Goal: Task Accomplishment & Management: Complete application form

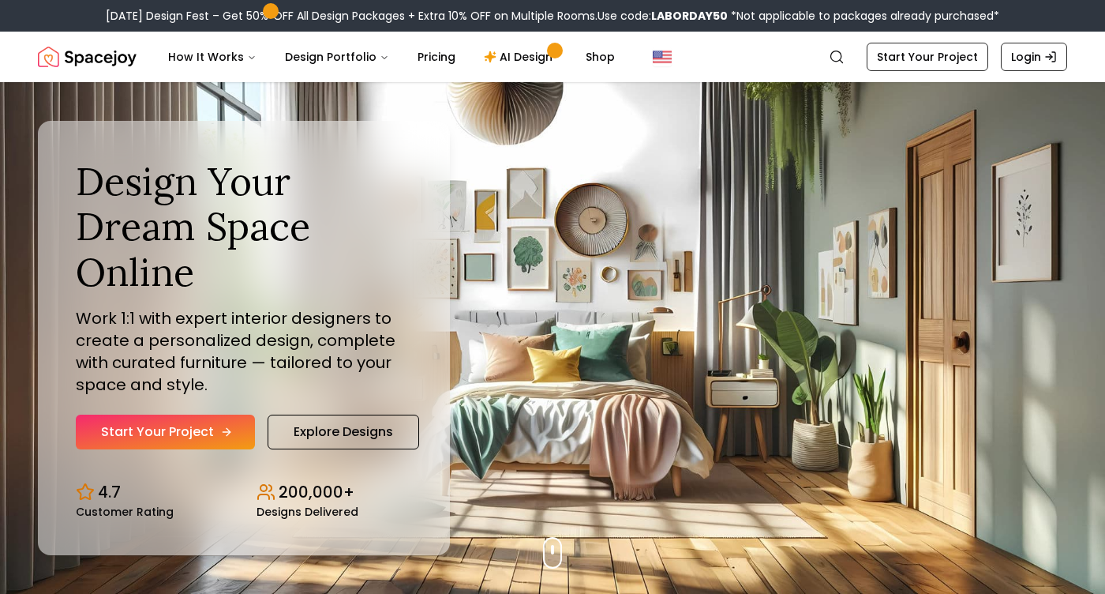
click at [176, 426] on link "Start Your Project" at bounding box center [165, 431] width 179 height 35
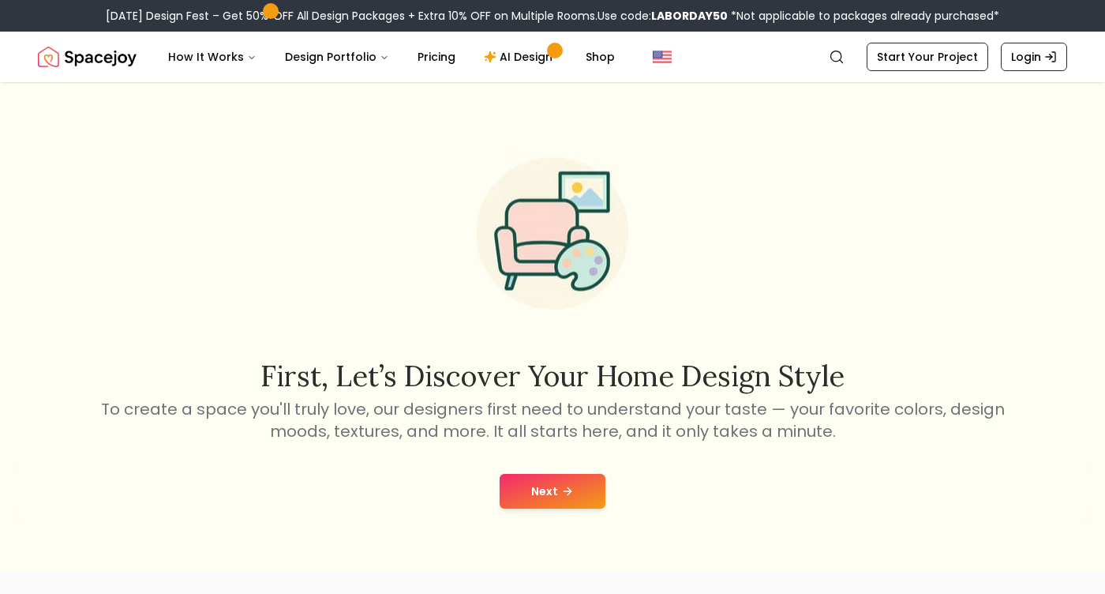
click at [550, 500] on button "Next" at bounding box center [553, 491] width 106 height 35
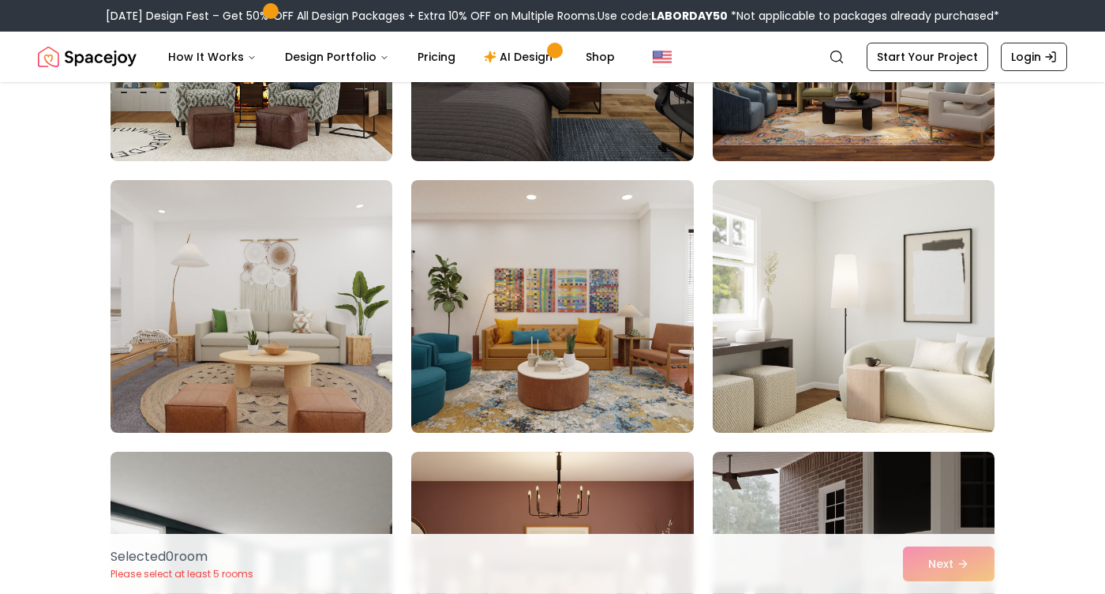
scroll to position [1675, 0]
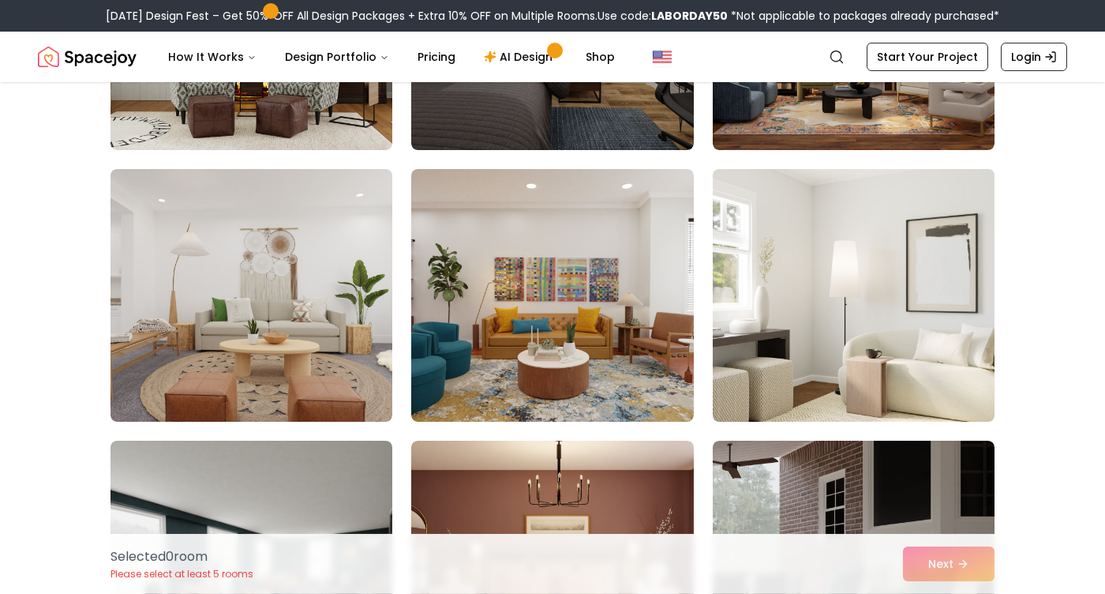
click at [803, 332] on img at bounding box center [854, 295] width 296 height 265
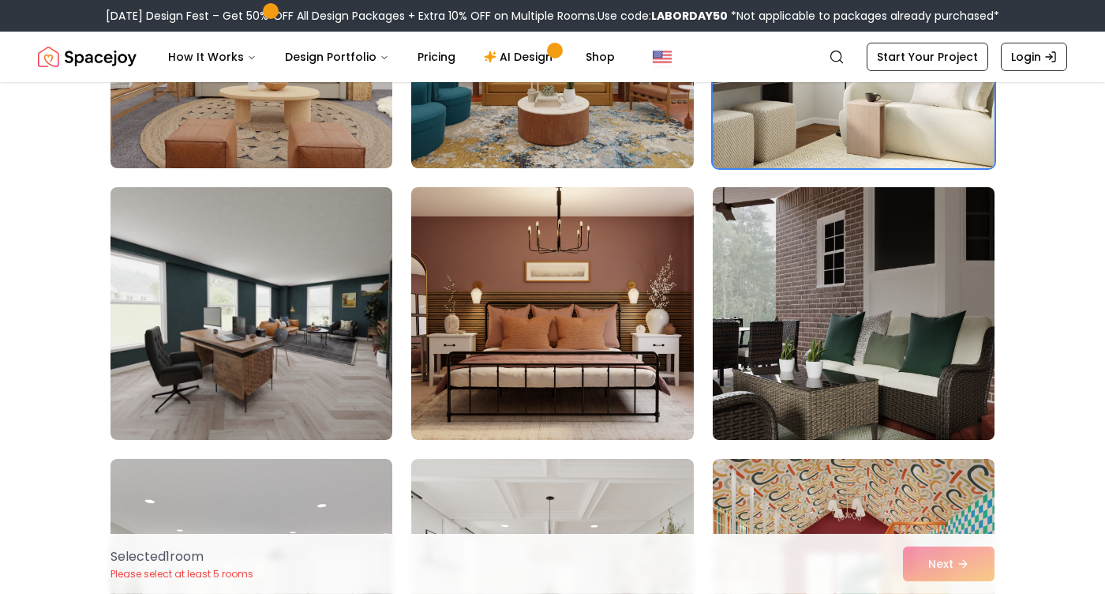
scroll to position [1929, 0]
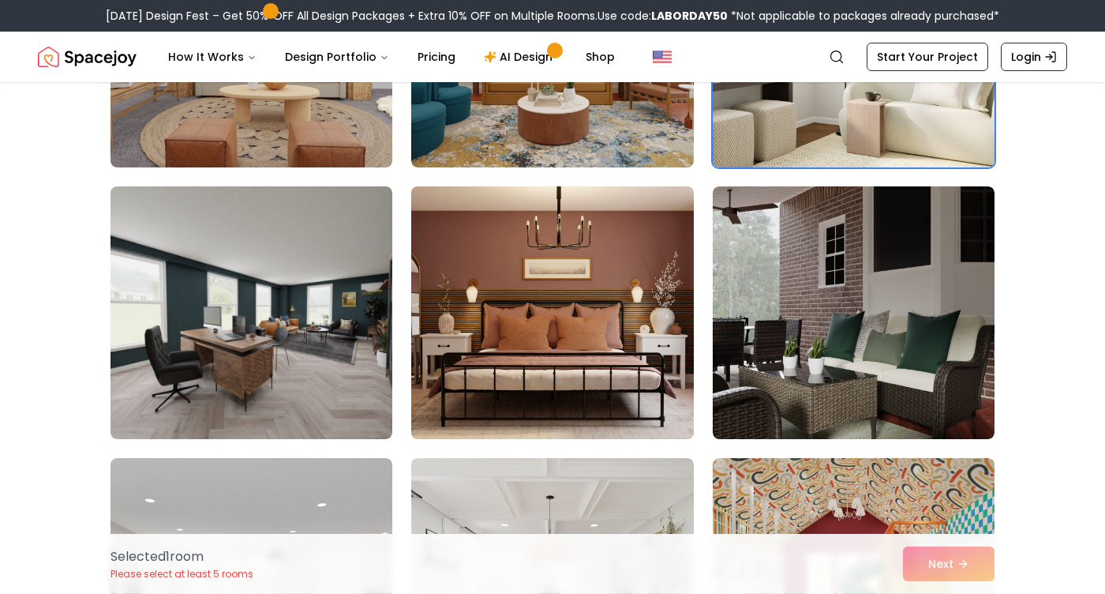
click at [611, 357] on img at bounding box center [552, 312] width 296 height 265
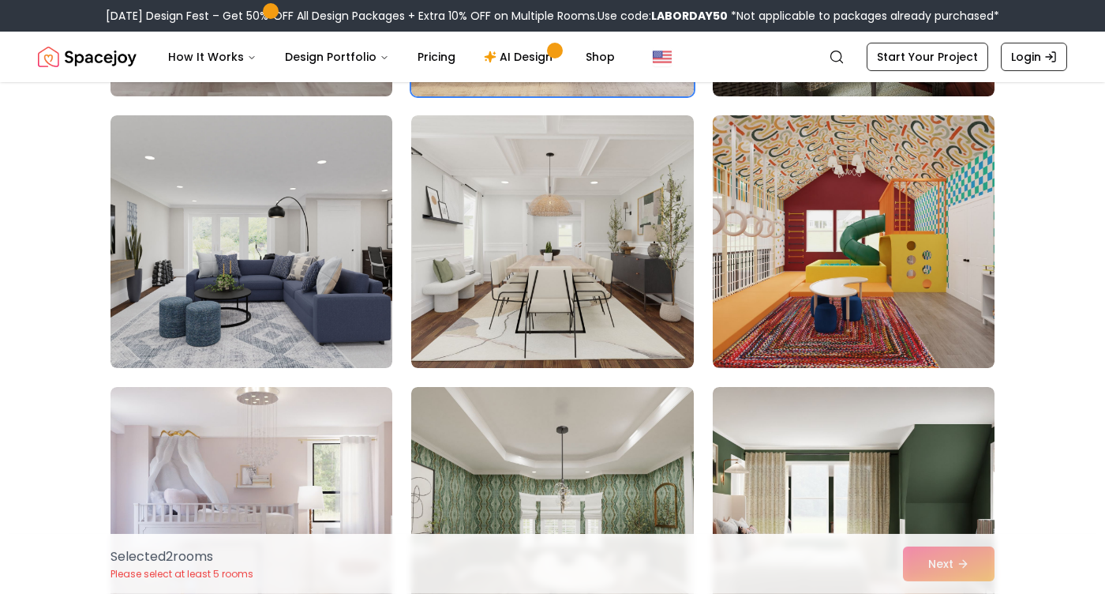
scroll to position [2270, 0]
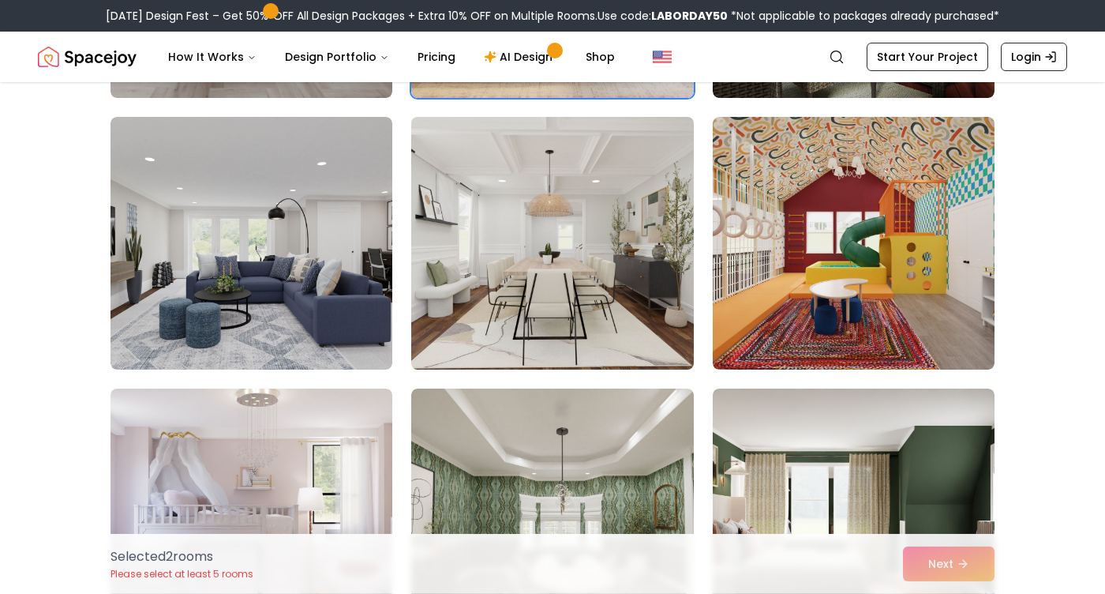
click at [501, 313] on img at bounding box center [552, 243] width 296 height 265
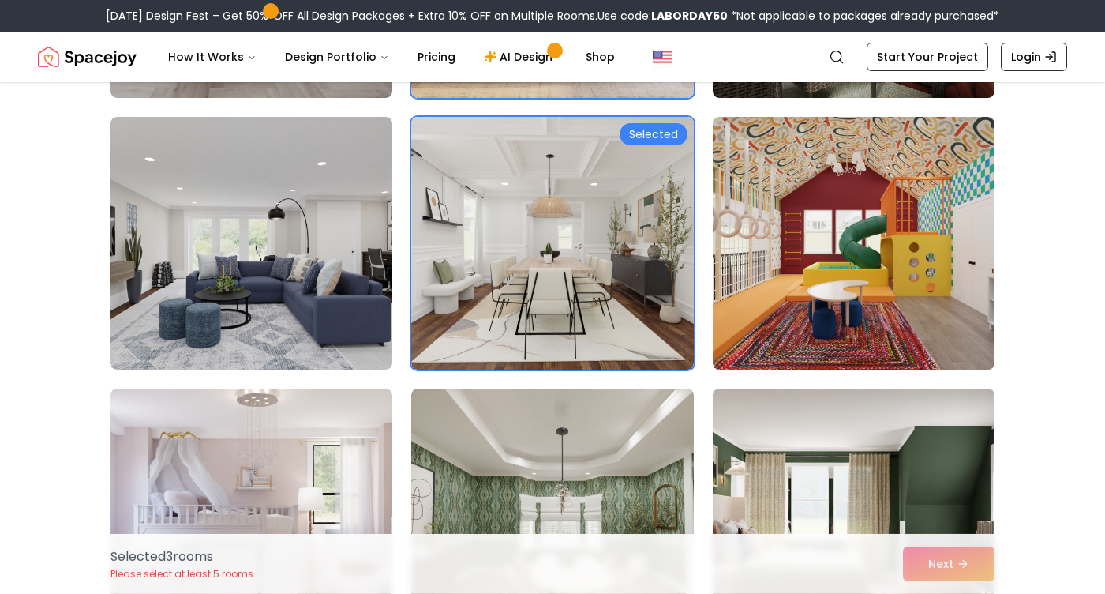
click at [837, 246] on img at bounding box center [854, 243] width 296 height 265
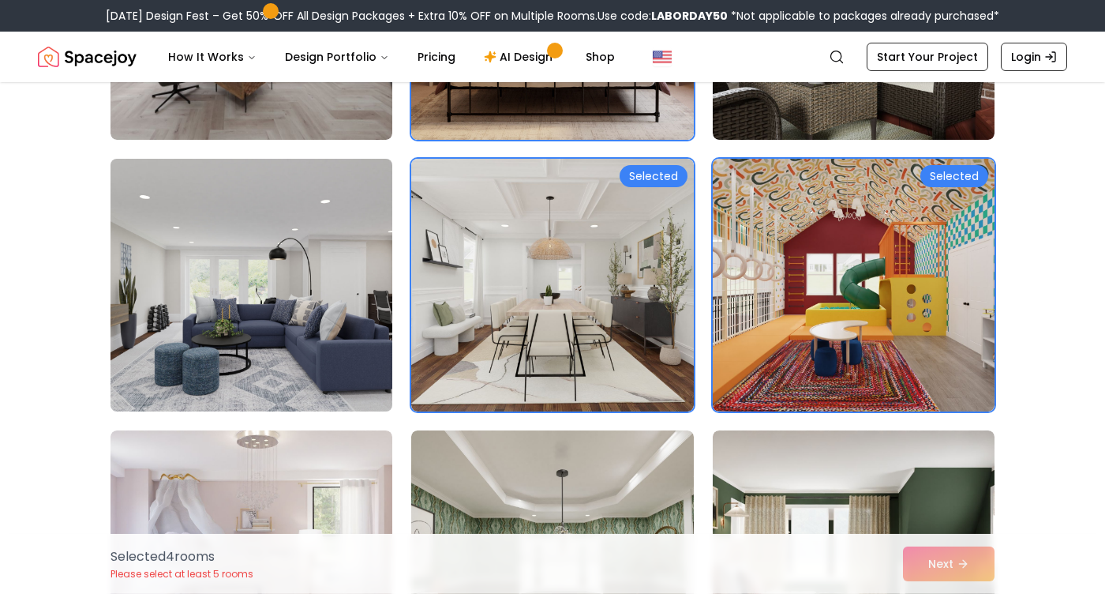
click at [342, 288] on img at bounding box center [251, 284] width 296 height 265
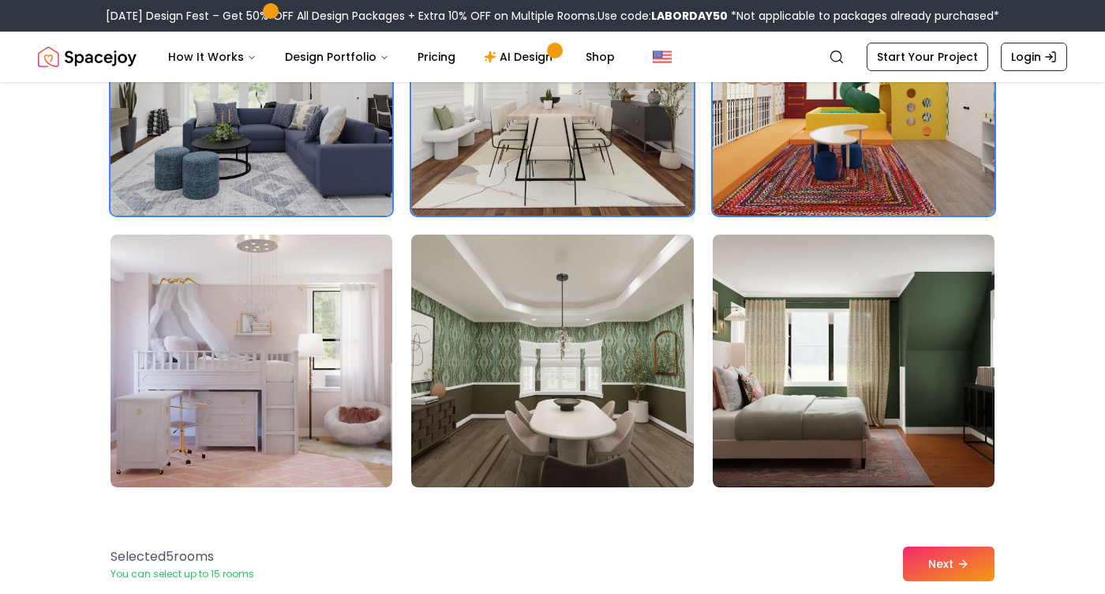
scroll to position [2474, 0]
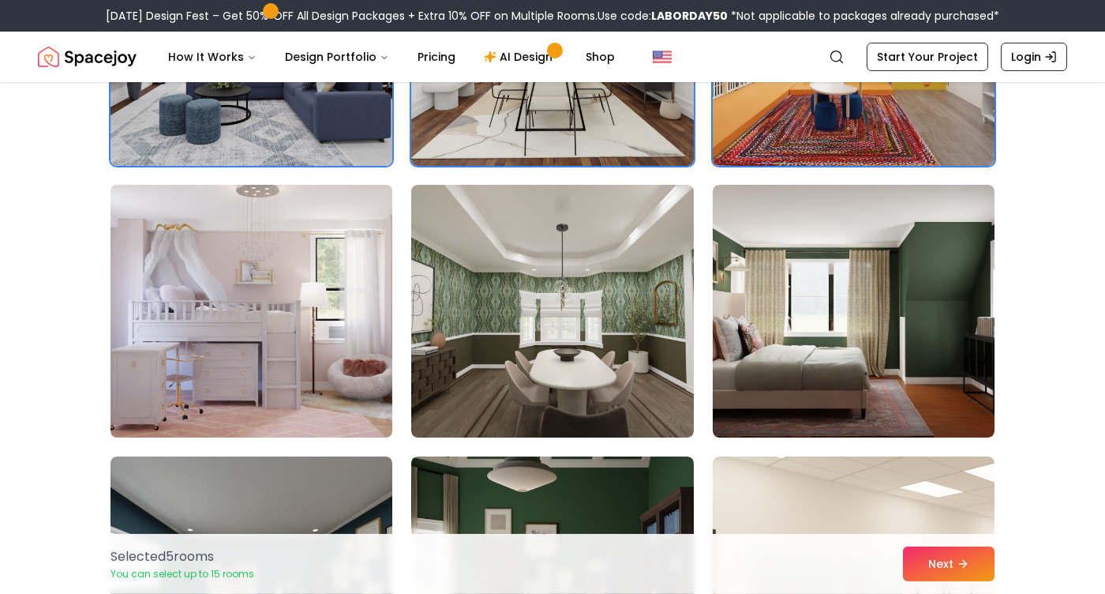
click at [336, 319] on img at bounding box center [251, 310] width 296 height 265
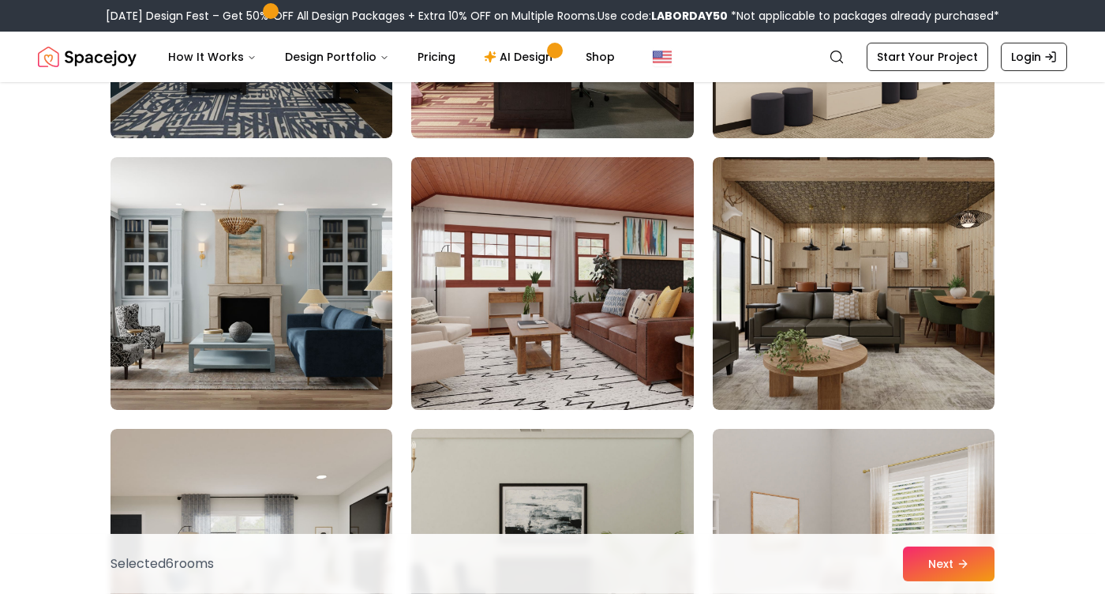
scroll to position [3056, 0]
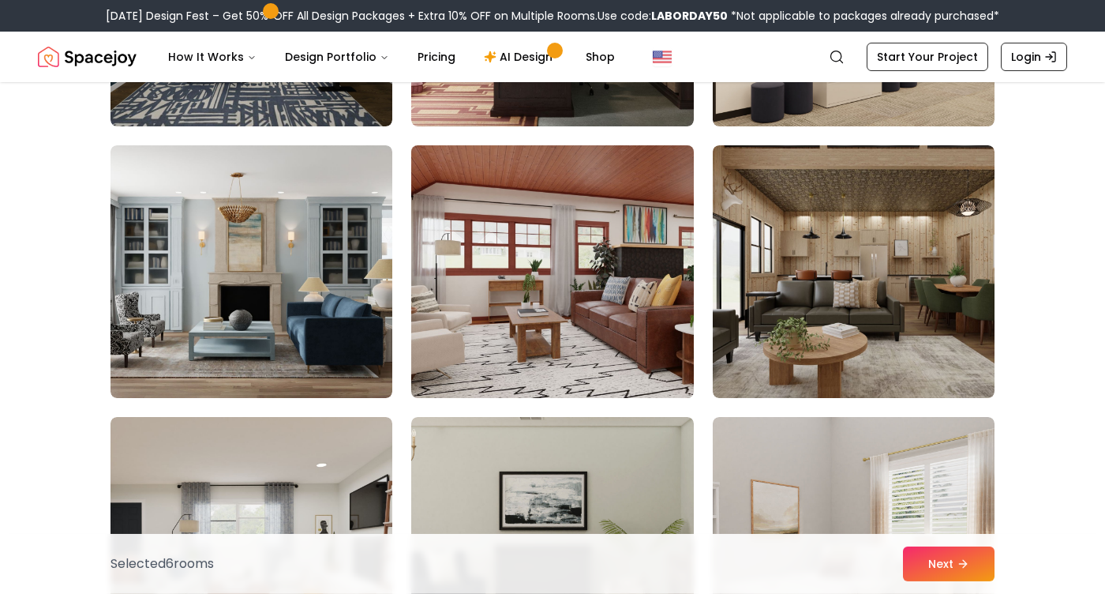
click at [544, 296] on img at bounding box center [552, 271] width 296 height 265
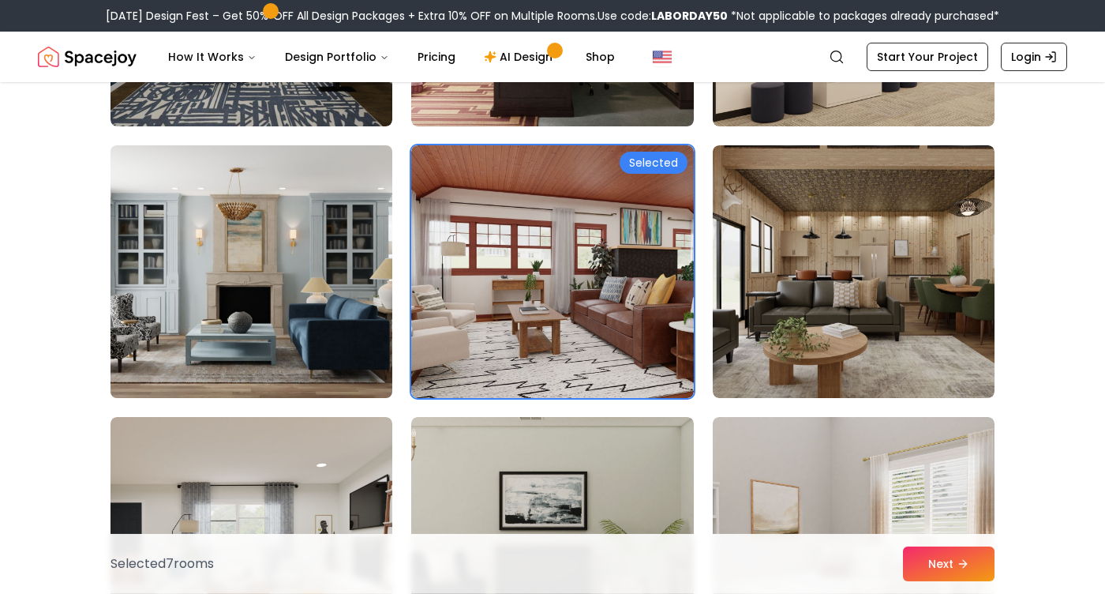
click at [235, 317] on img at bounding box center [251, 271] width 296 height 265
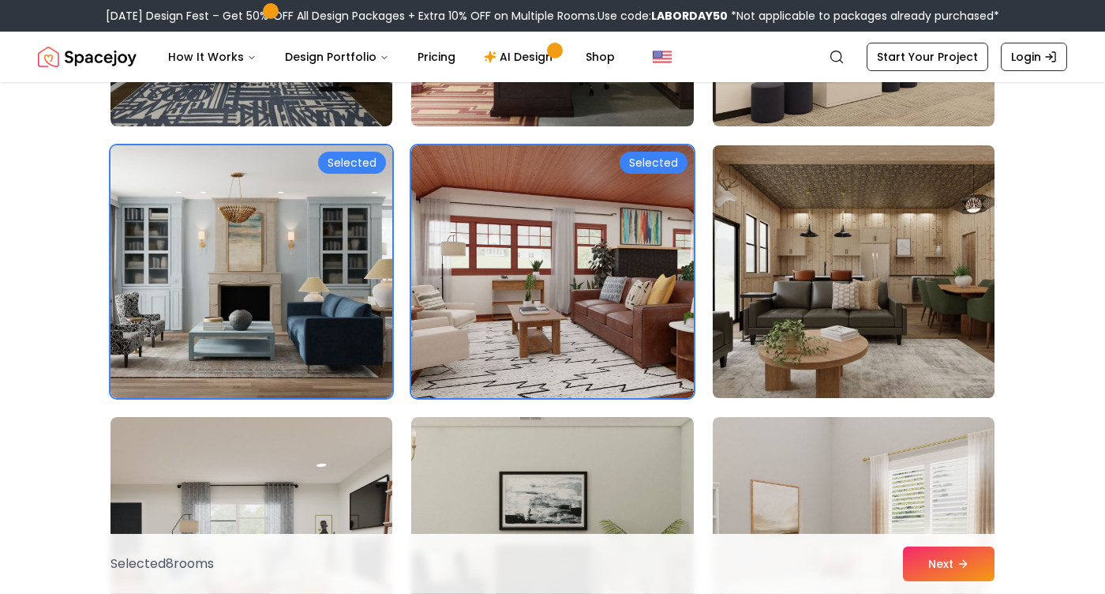
click at [976, 323] on img at bounding box center [854, 271] width 296 height 265
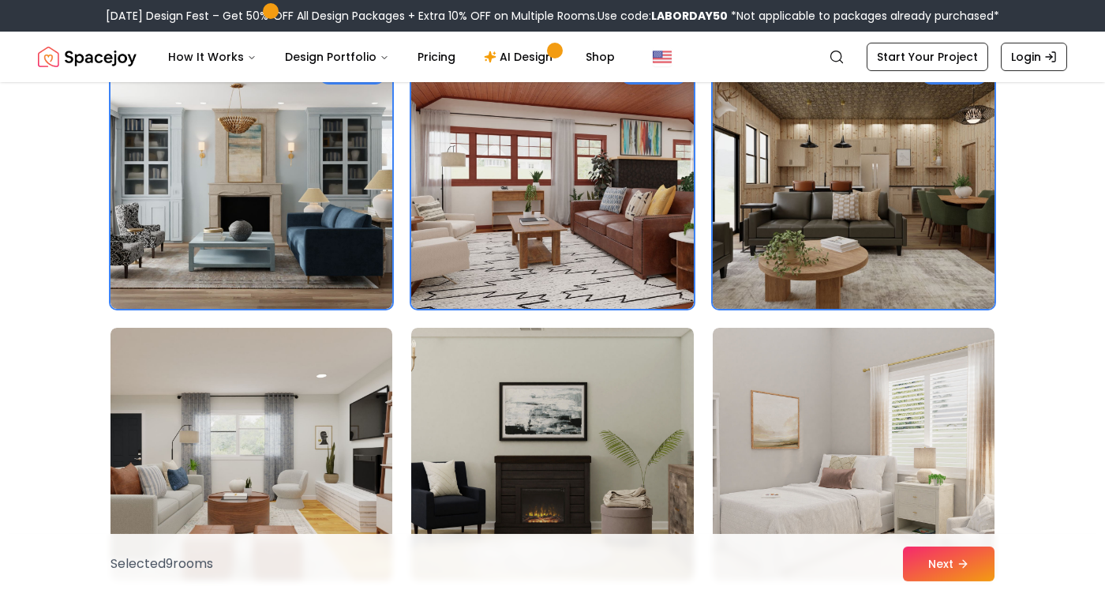
scroll to position [3310, 0]
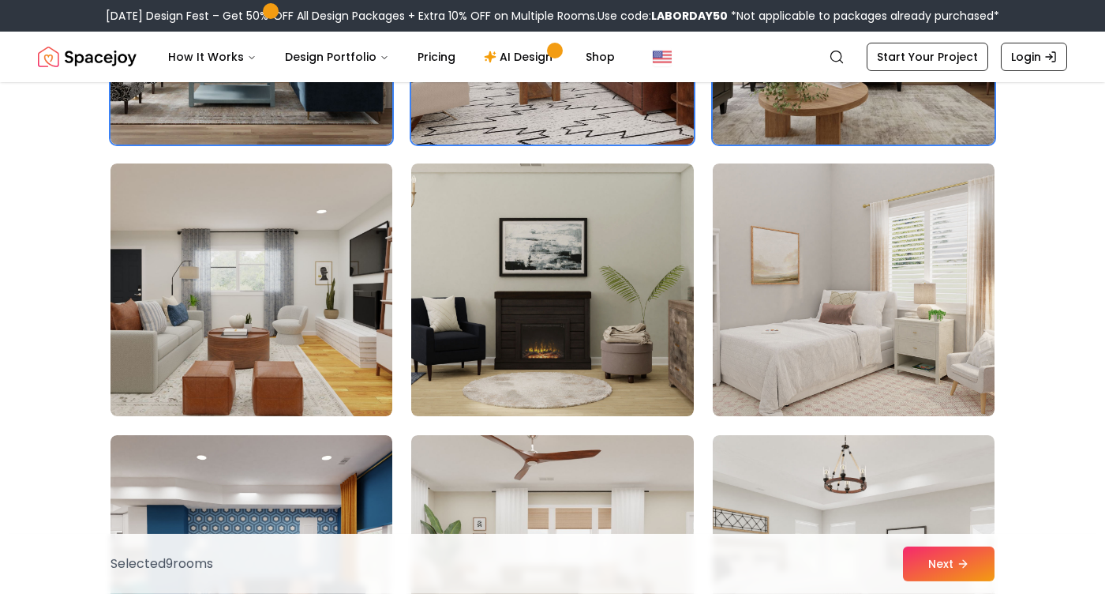
click at [973, 323] on img at bounding box center [854, 289] width 282 height 253
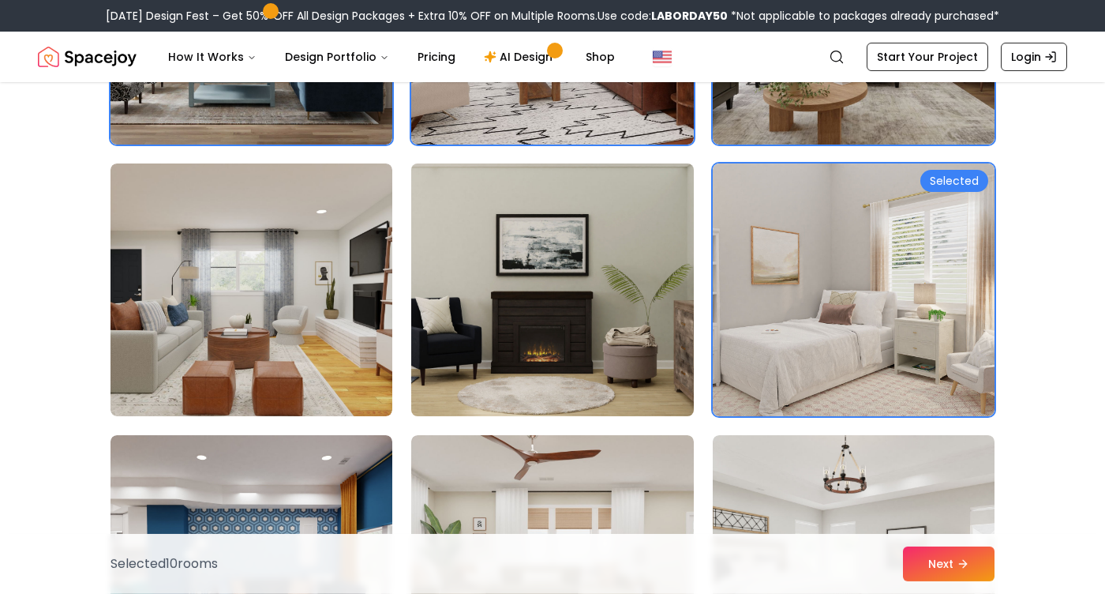
click at [638, 325] on img at bounding box center [552, 289] width 296 height 265
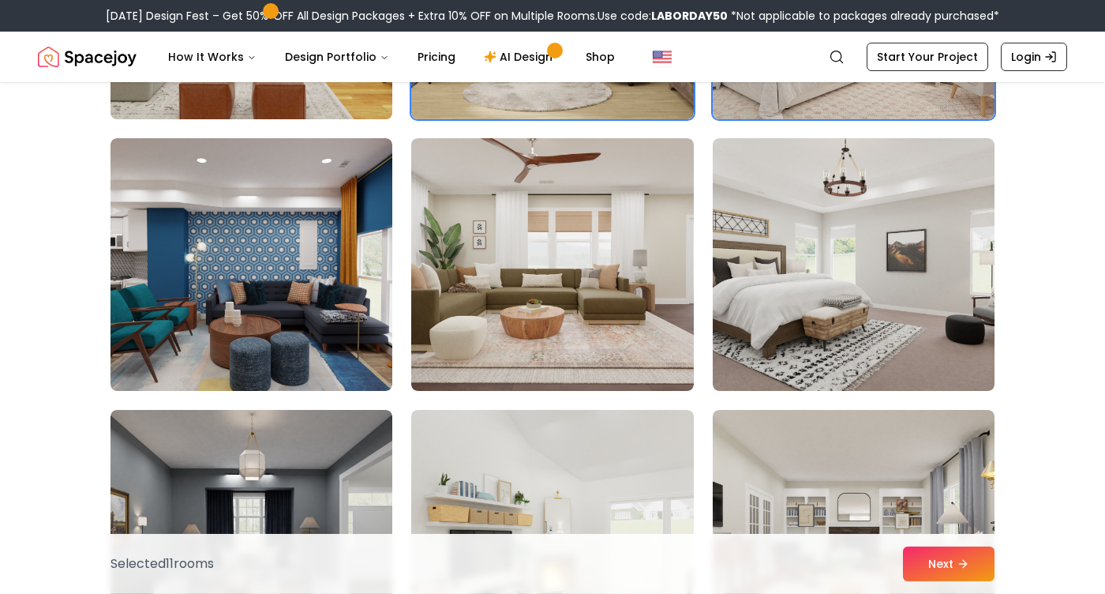
scroll to position [3613, 0]
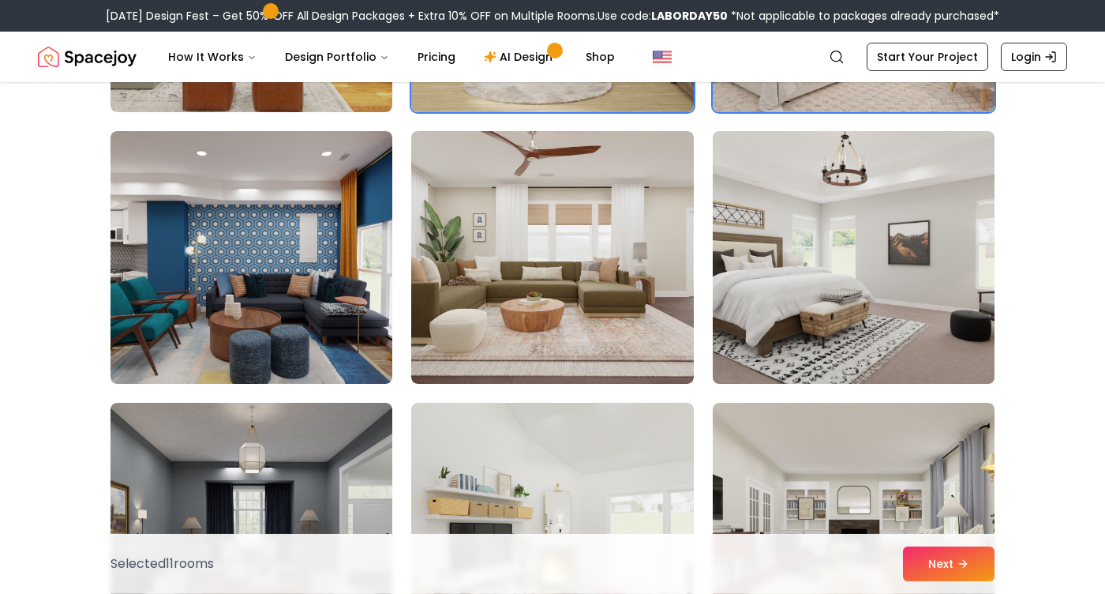
click at [856, 290] on img at bounding box center [854, 257] width 296 height 265
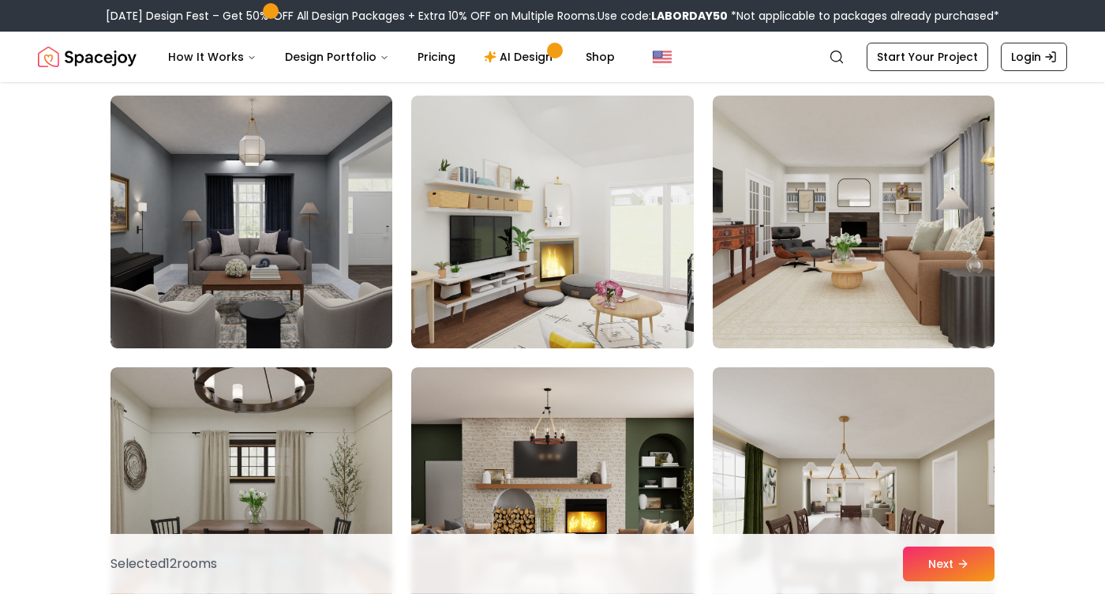
scroll to position [3950, 0]
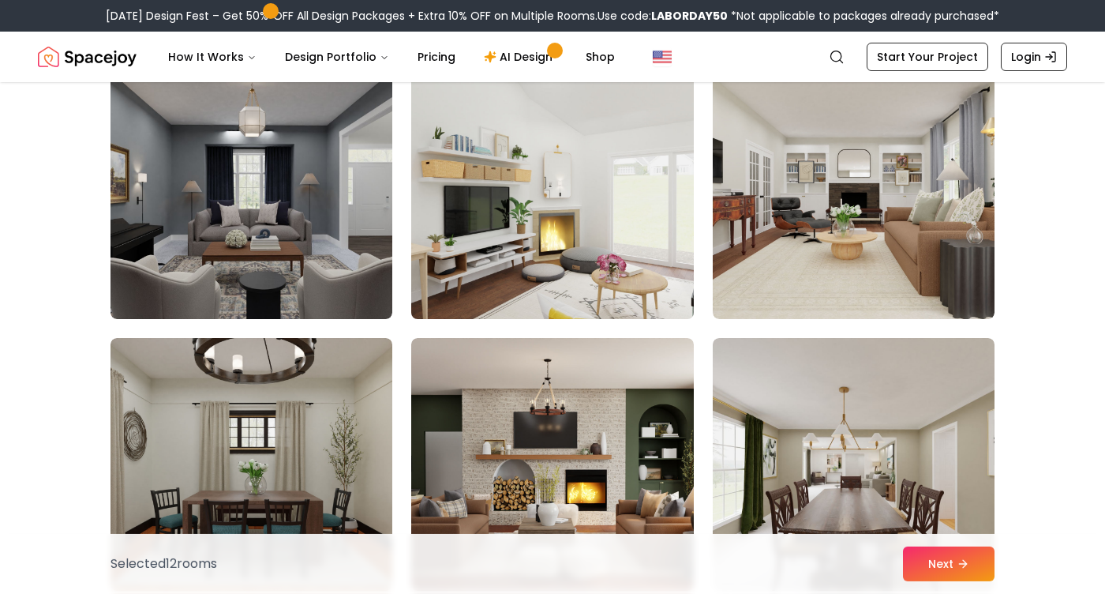
click at [603, 262] on img at bounding box center [552, 192] width 296 height 265
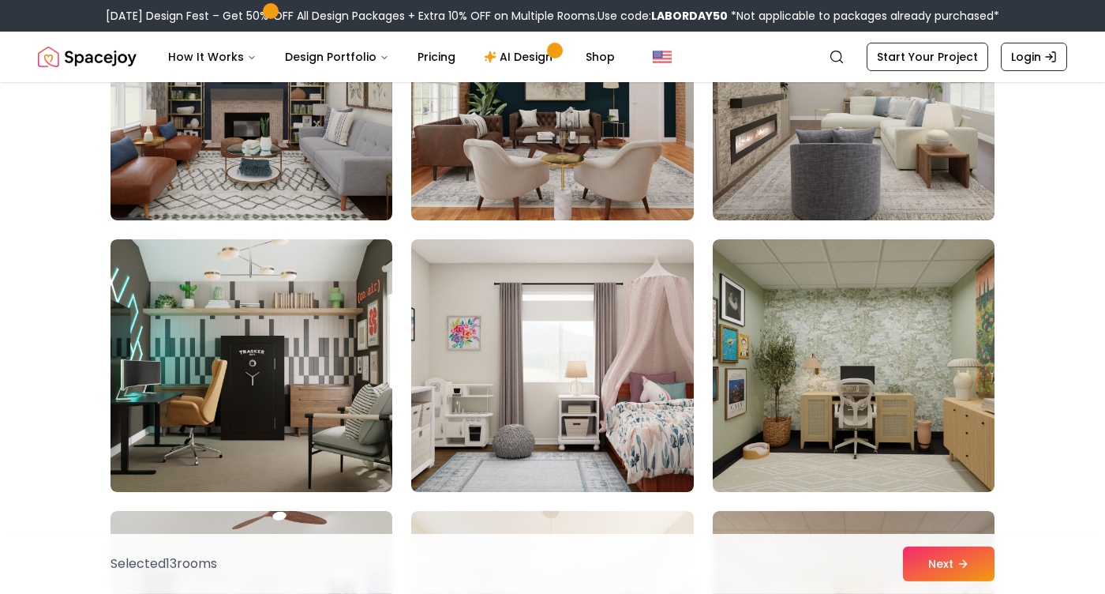
scroll to position [4596, 0]
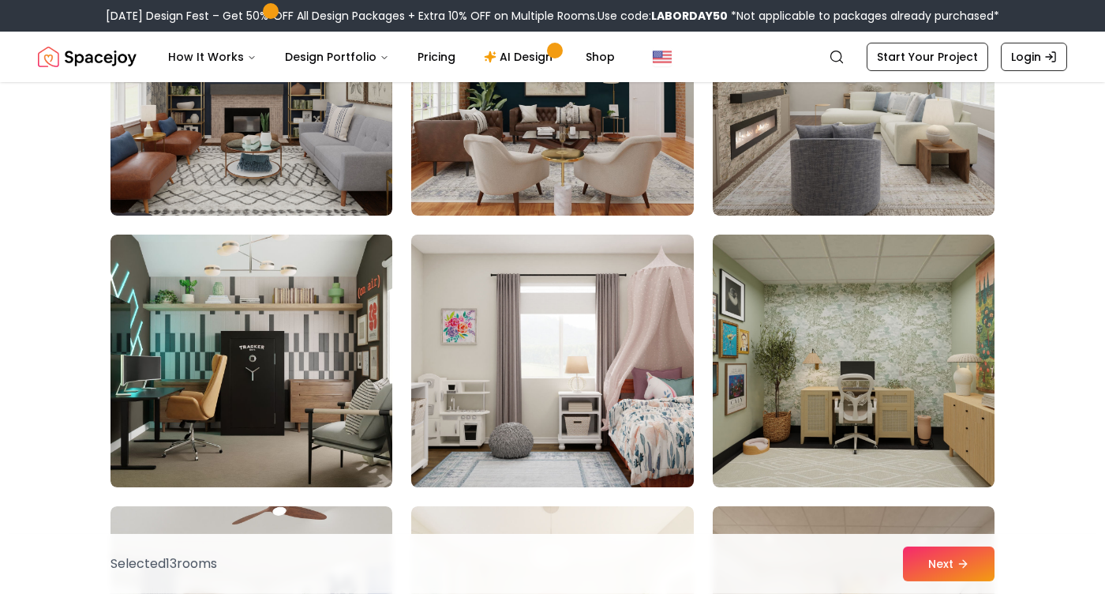
click at [592, 337] on img at bounding box center [552, 360] width 296 height 265
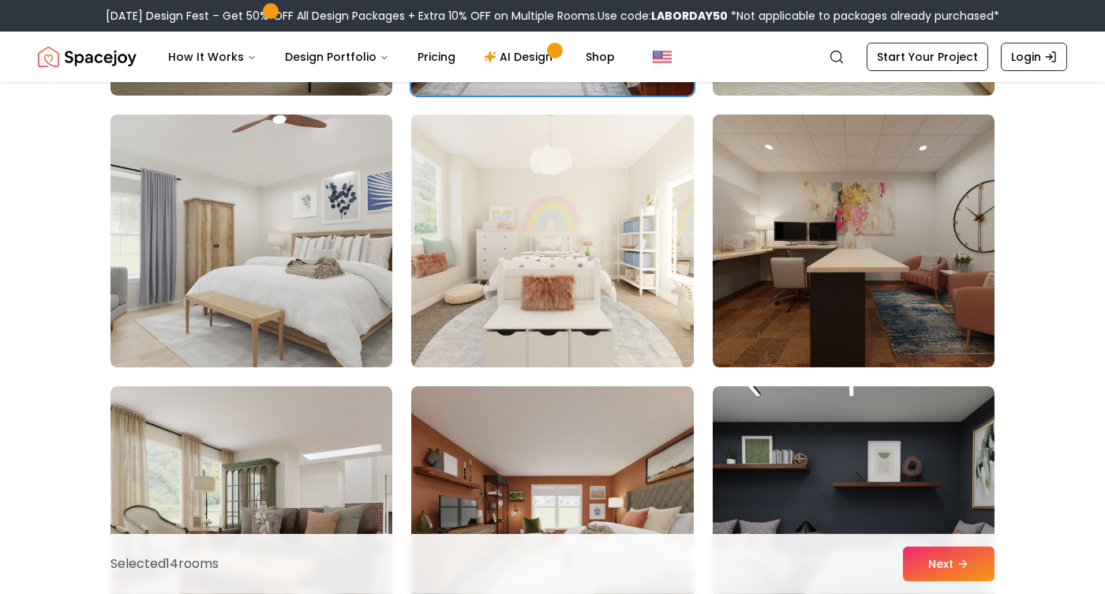
click at [593, 339] on img at bounding box center [552, 240] width 296 height 265
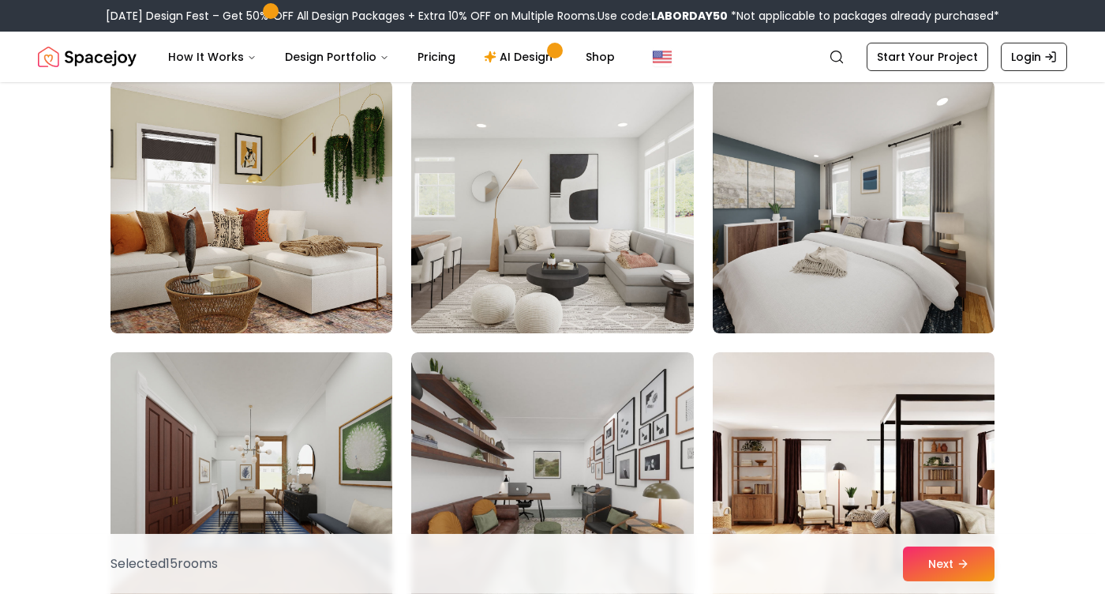
scroll to position [8009, 0]
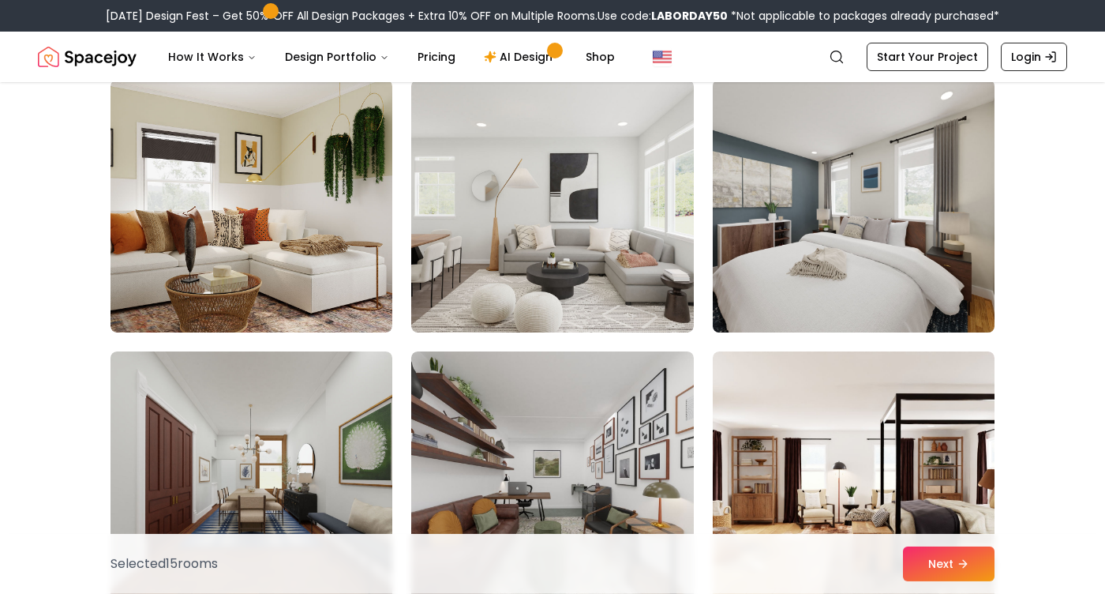
click at [776, 259] on img at bounding box center [854, 205] width 296 height 265
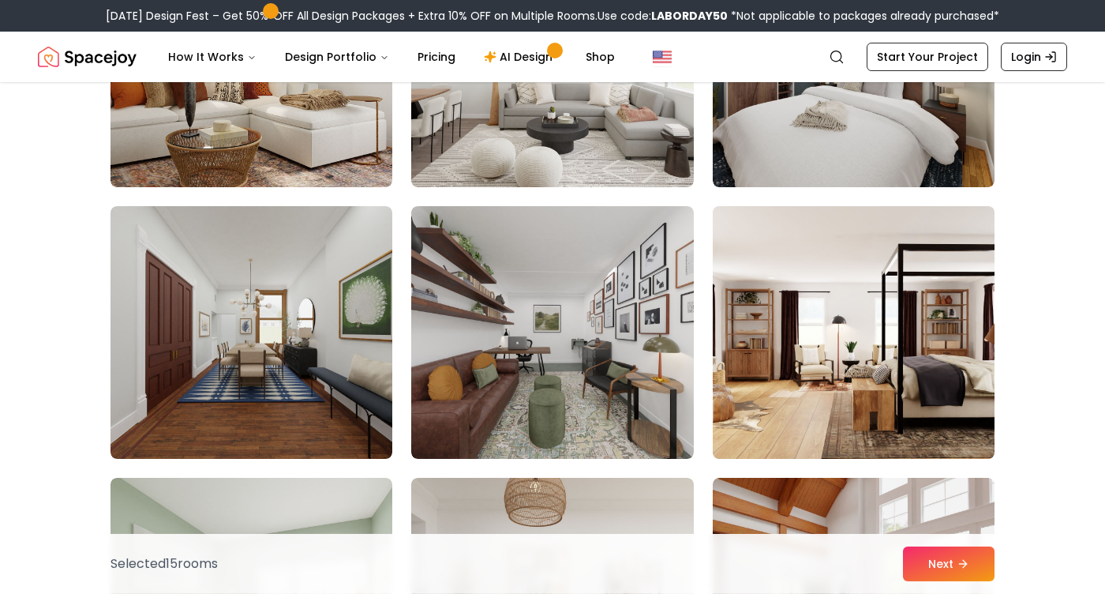
scroll to position [8157, 0]
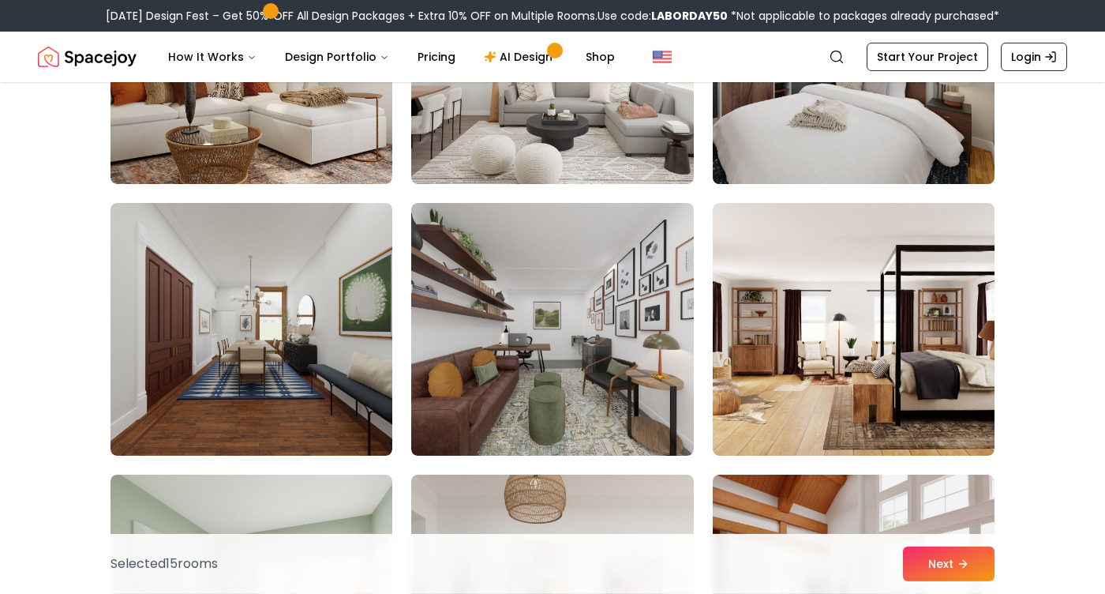
click at [801, 129] on img at bounding box center [854, 57] width 296 height 265
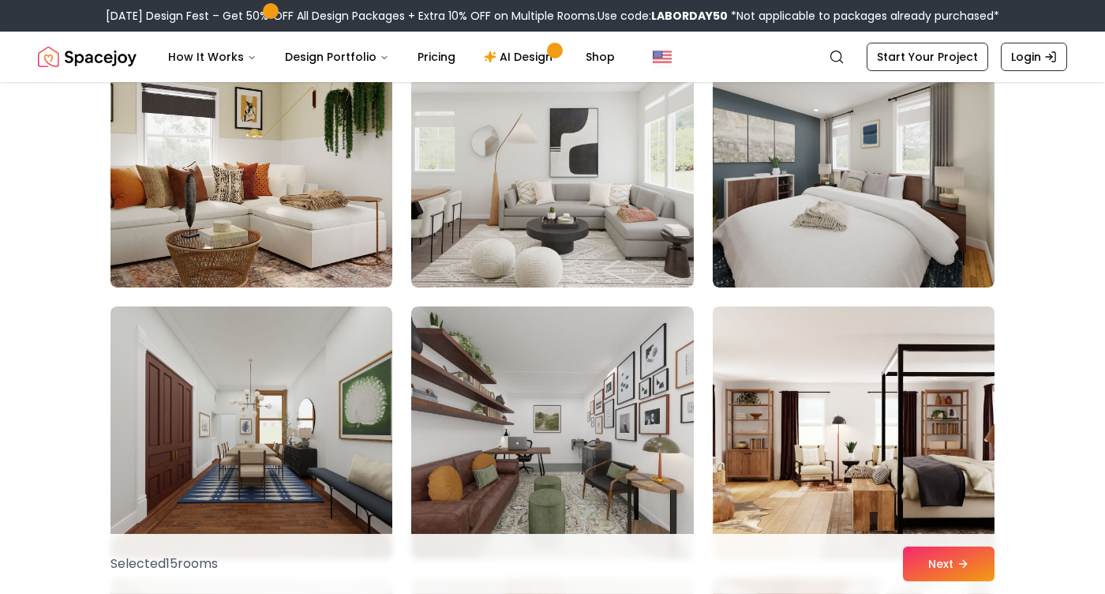
scroll to position [8011, 0]
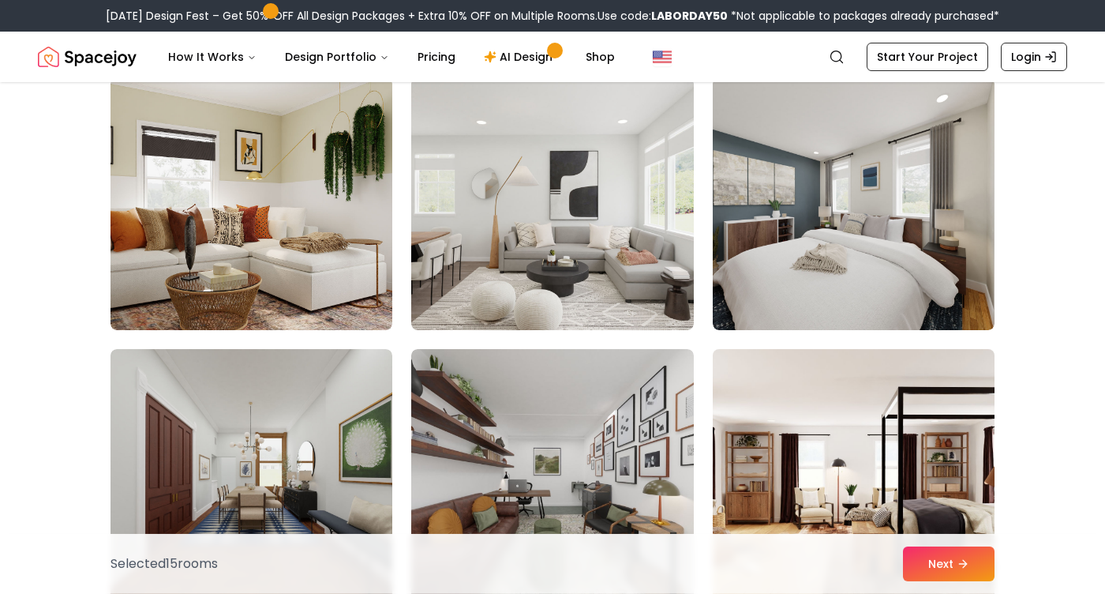
click at [795, 231] on img at bounding box center [854, 203] width 282 height 253
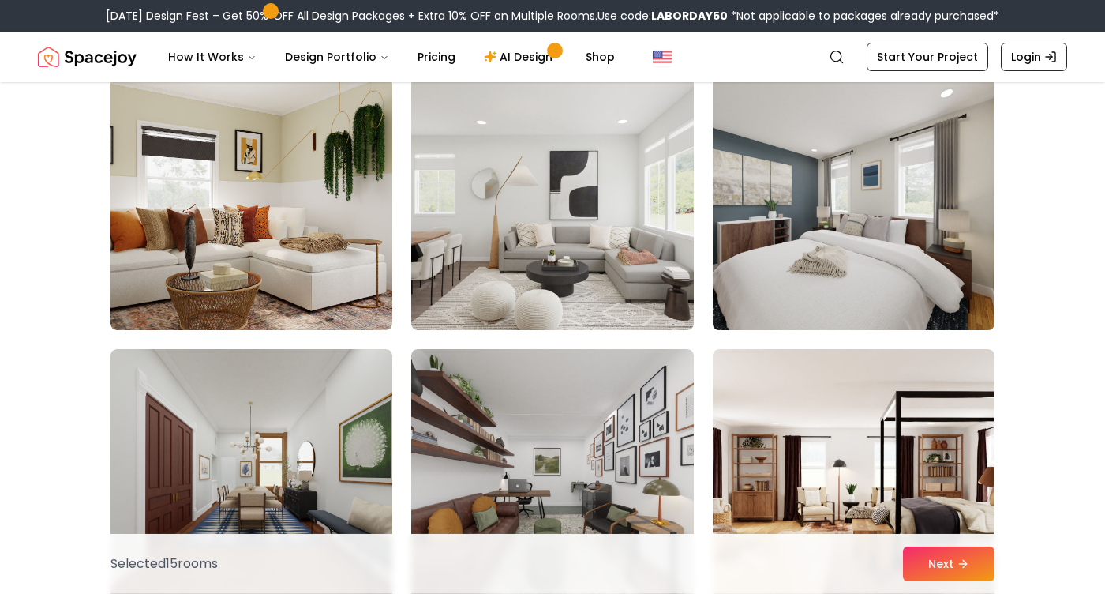
click at [795, 232] on img at bounding box center [854, 203] width 296 height 265
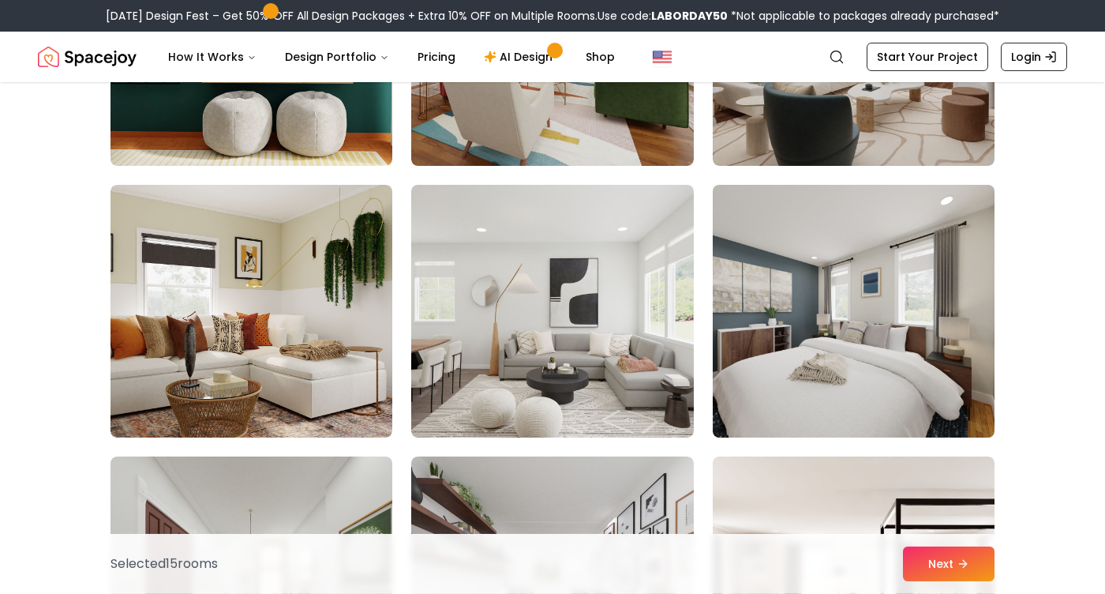
scroll to position [7885, 0]
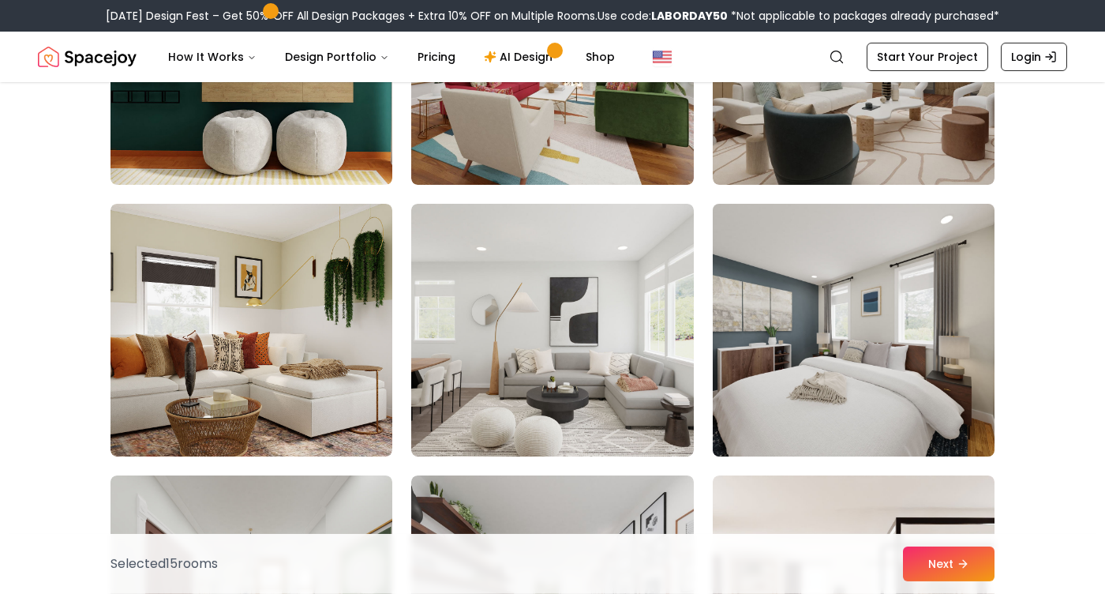
click at [887, 313] on img at bounding box center [854, 329] width 296 height 265
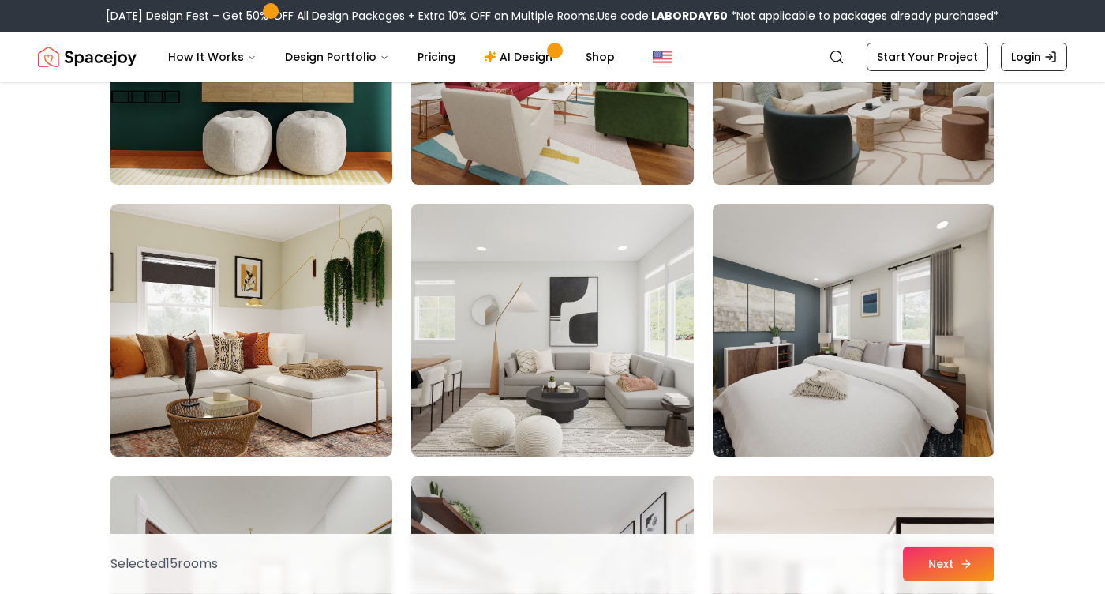
click at [952, 569] on button "Next" at bounding box center [949, 563] width 92 height 35
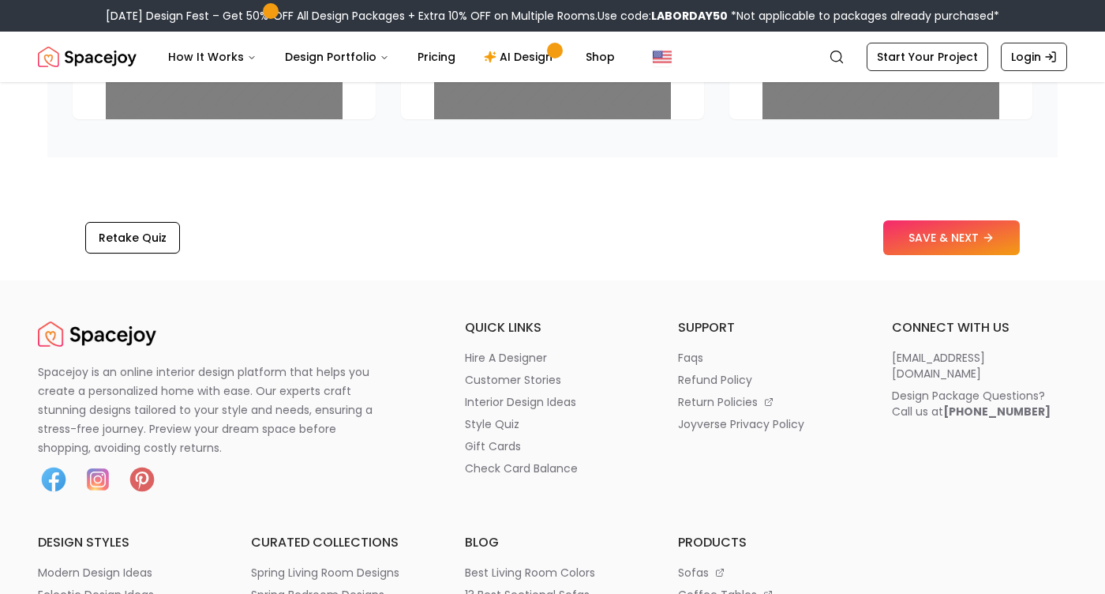
scroll to position [2380, 0]
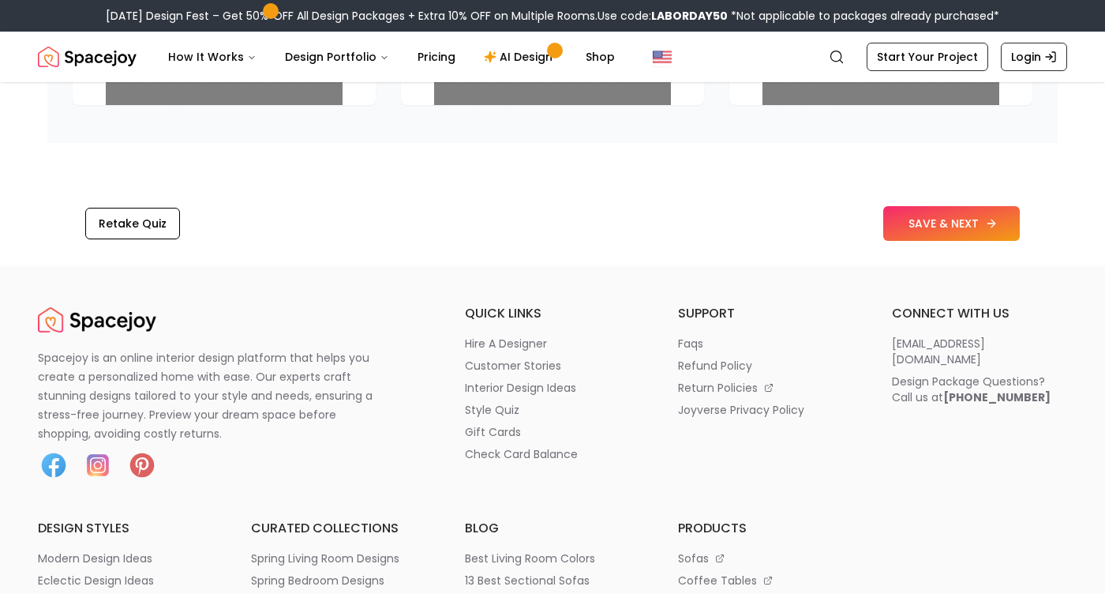
click at [918, 227] on button "SAVE & NEXT" at bounding box center [951, 223] width 137 height 35
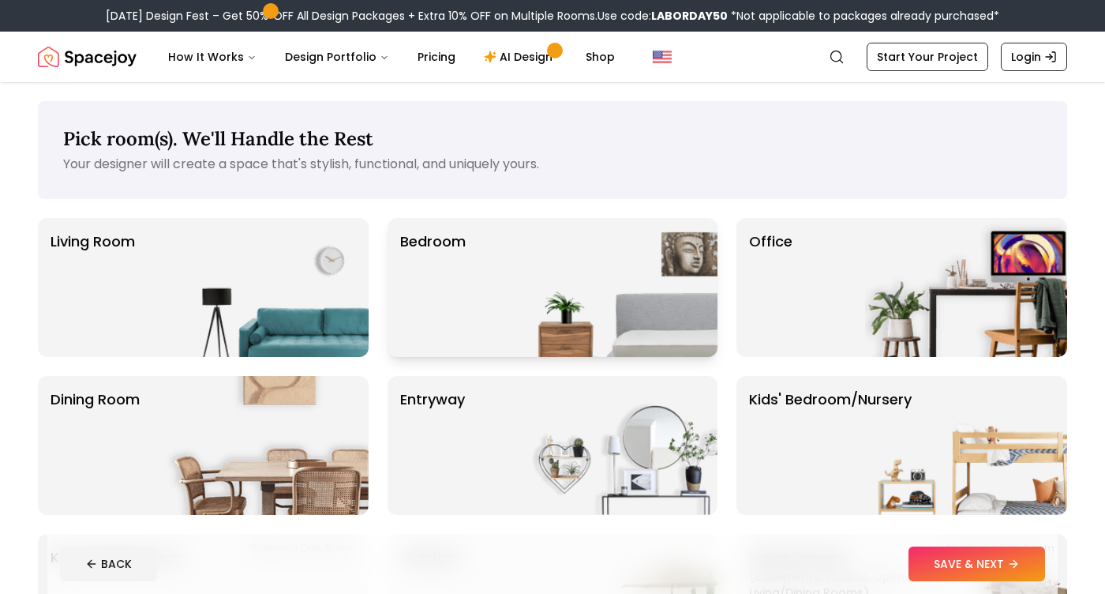
click at [669, 296] on img at bounding box center [616, 287] width 202 height 139
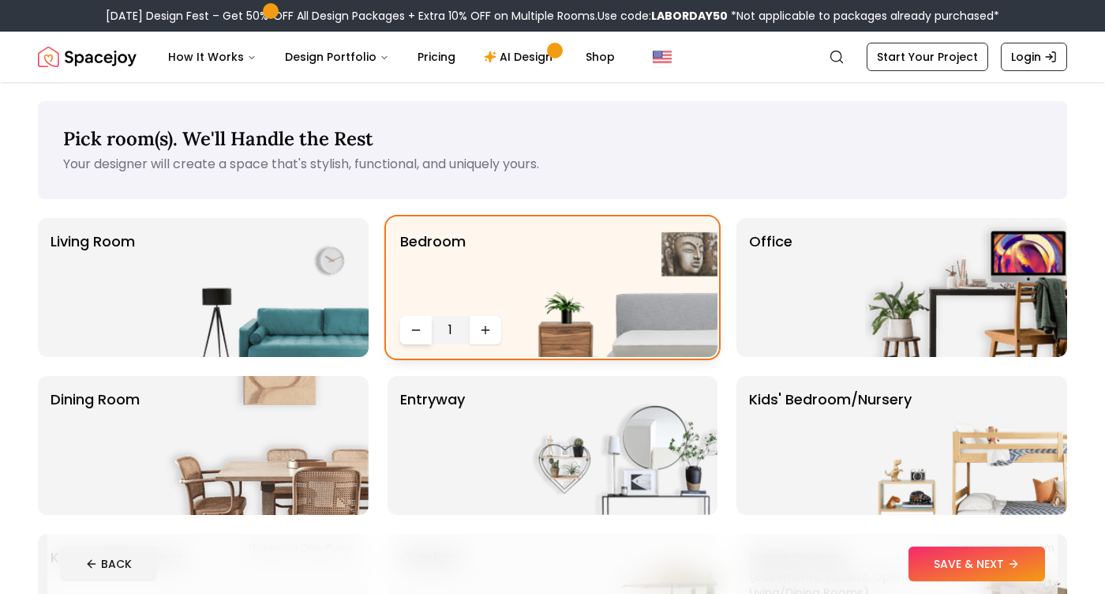
click at [418, 331] on icon "Decrease quantity" at bounding box center [416, 330] width 13 height 13
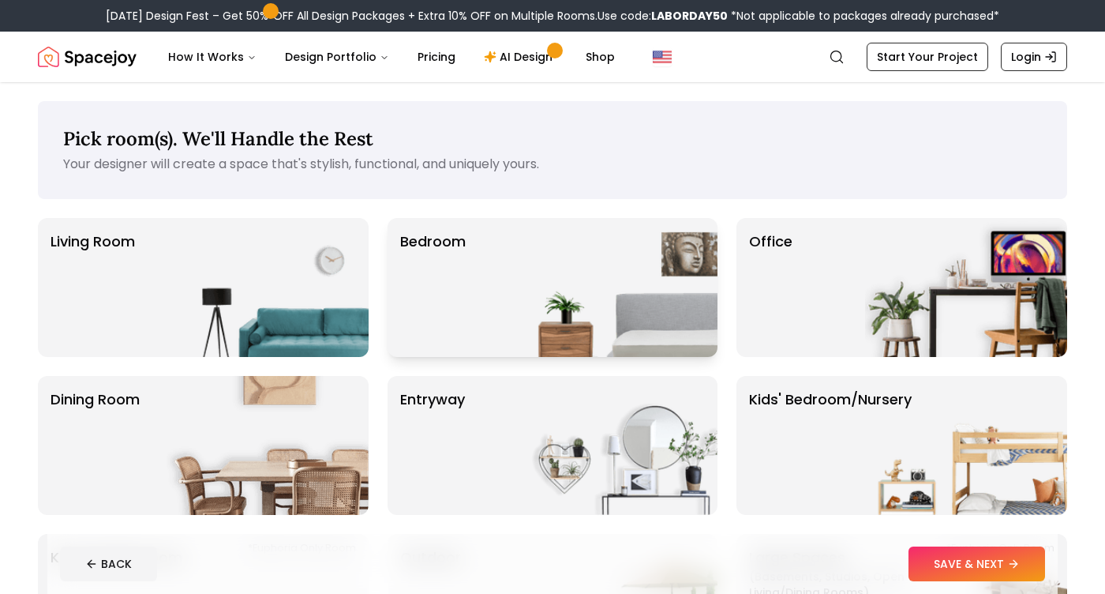
click at [466, 339] on div "Bedroom" at bounding box center [553, 287] width 331 height 139
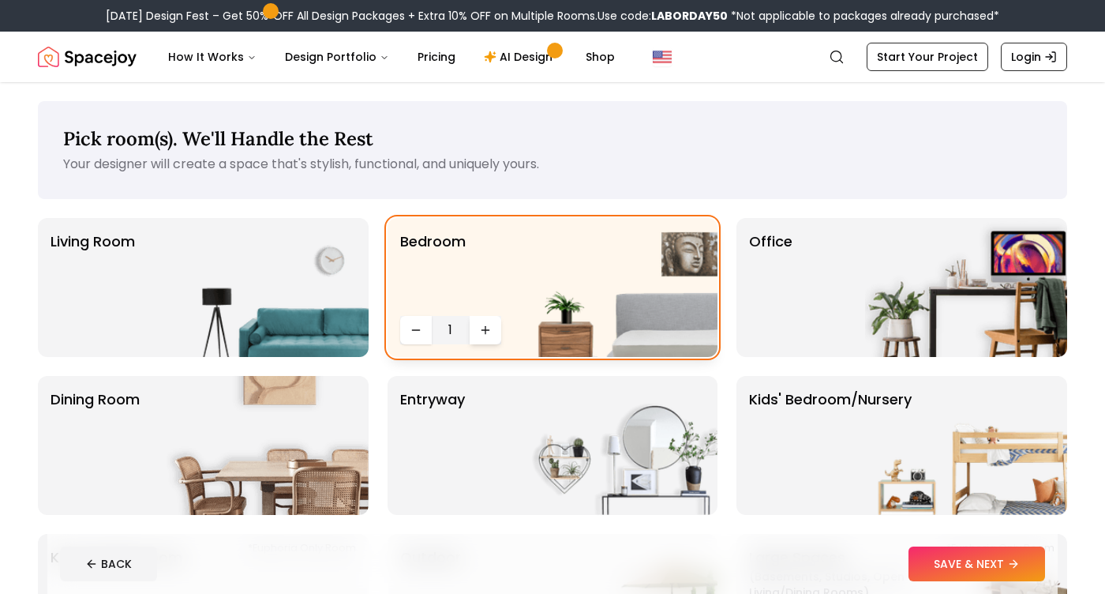
click at [485, 328] on icon "Increase quantity" at bounding box center [485, 329] width 0 height 7
click at [485, 330] on icon "Increase quantity" at bounding box center [484, 330] width 7 height 0
click at [484, 331] on icon "Increase quantity" at bounding box center [485, 330] width 13 height 13
click at [282, 280] on img at bounding box center [268, 287] width 202 height 139
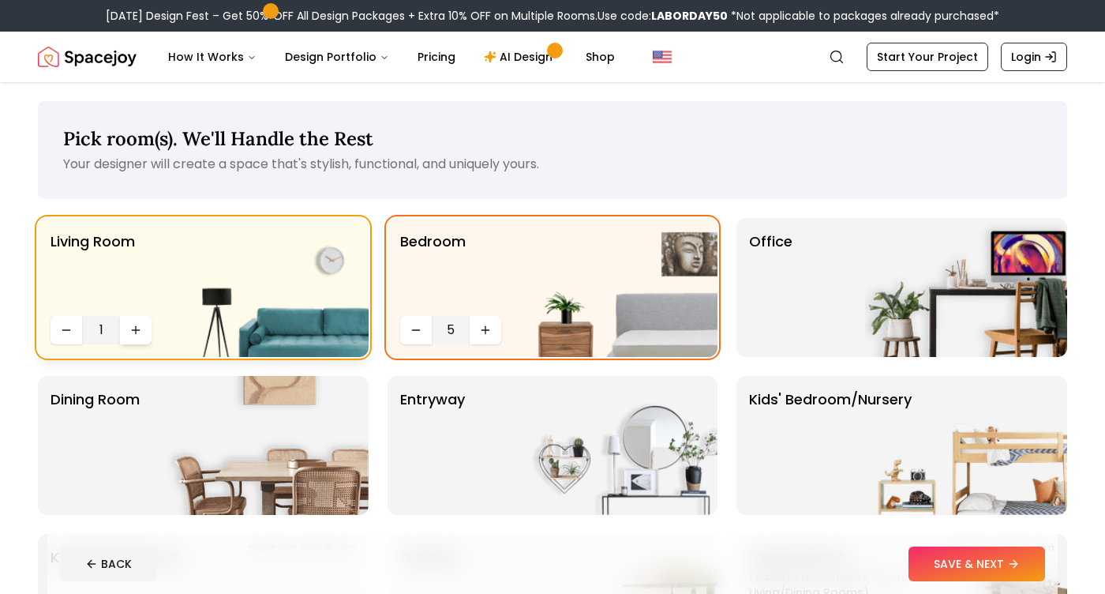
click at [125, 335] on button "Increase quantity" at bounding box center [136, 330] width 32 height 28
click at [912, 283] on img at bounding box center [966, 287] width 202 height 139
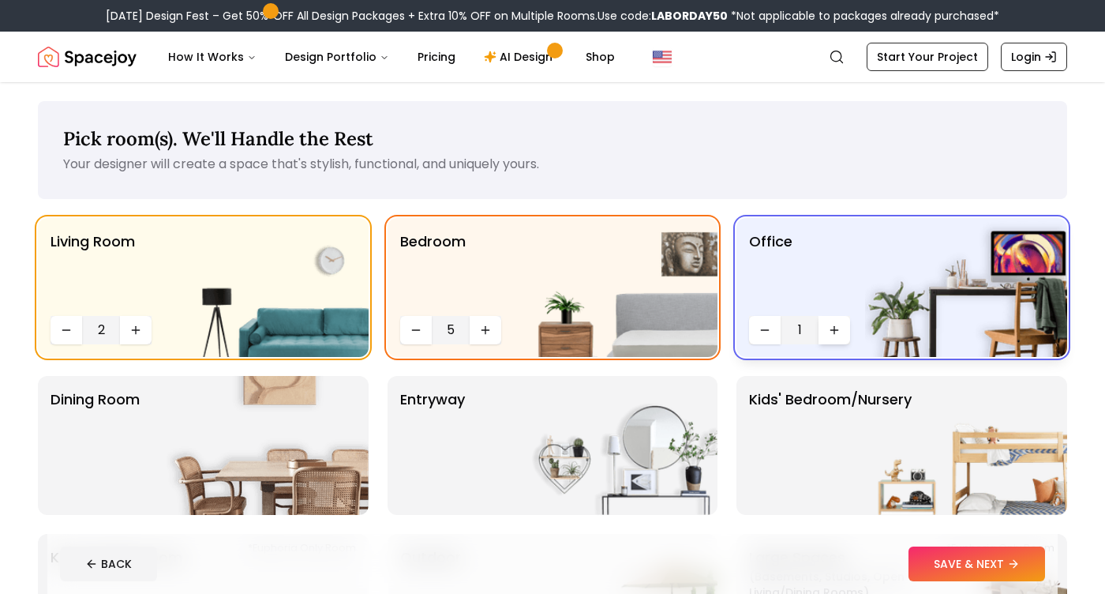
click at [833, 328] on icon "Increase quantity" at bounding box center [834, 330] width 13 height 13
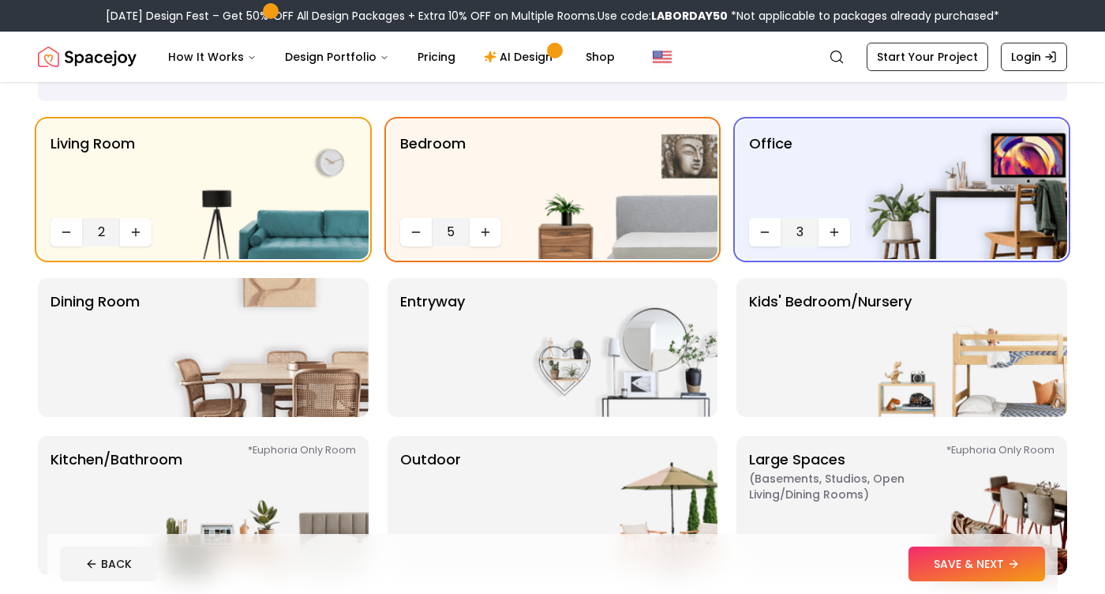
scroll to position [149, 0]
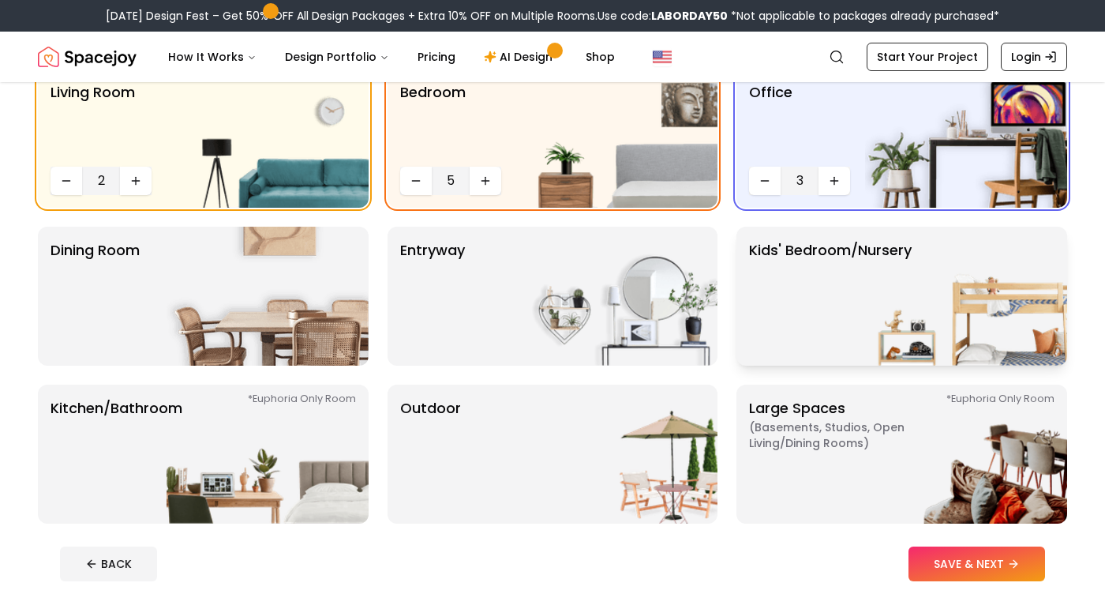
click at [872, 310] on img at bounding box center [966, 296] width 202 height 139
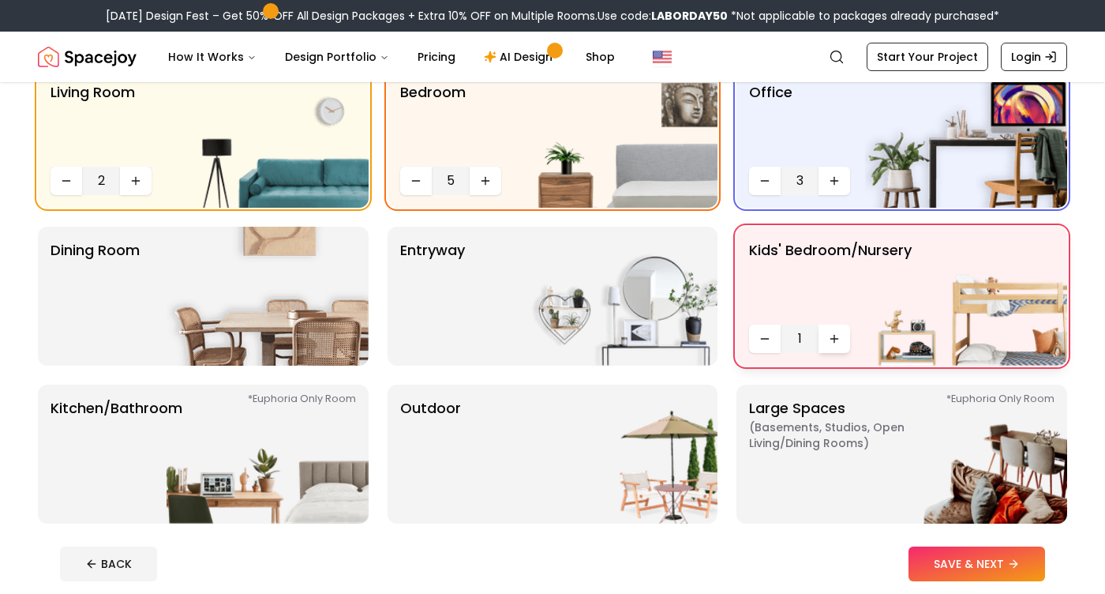
click at [839, 328] on button "Increase quantity" at bounding box center [834, 338] width 32 height 28
click at [506, 305] on div "entryway" at bounding box center [553, 296] width 331 height 139
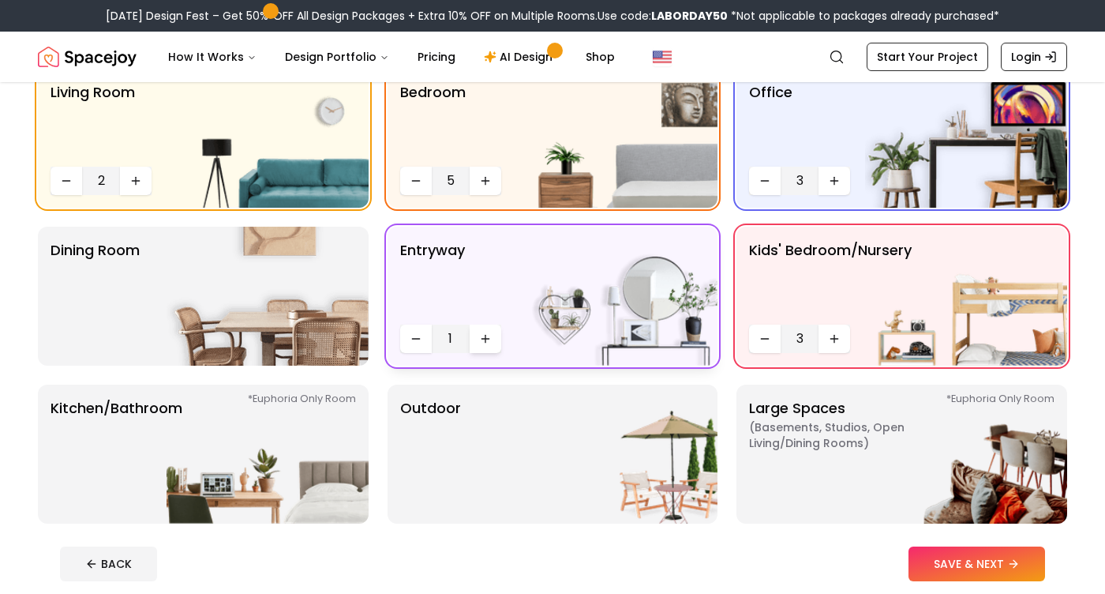
click at [483, 333] on icon "Increase quantity" at bounding box center [485, 338] width 13 height 13
click at [403, 343] on button "Decrease quantity" at bounding box center [416, 338] width 32 height 28
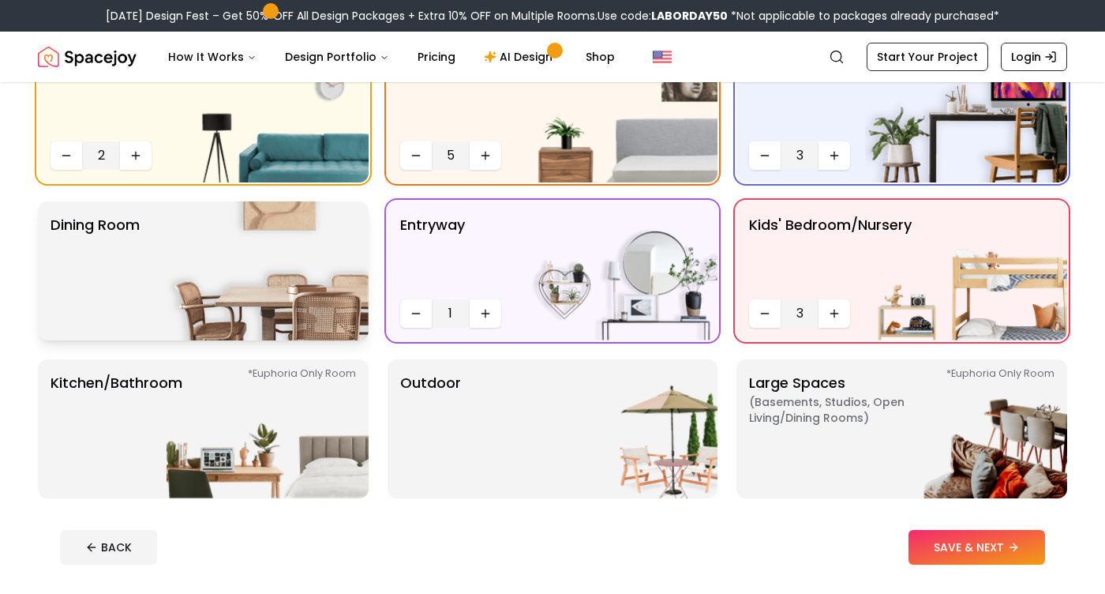
scroll to position [175, 0]
click at [231, 282] on img at bounding box center [268, 269] width 202 height 139
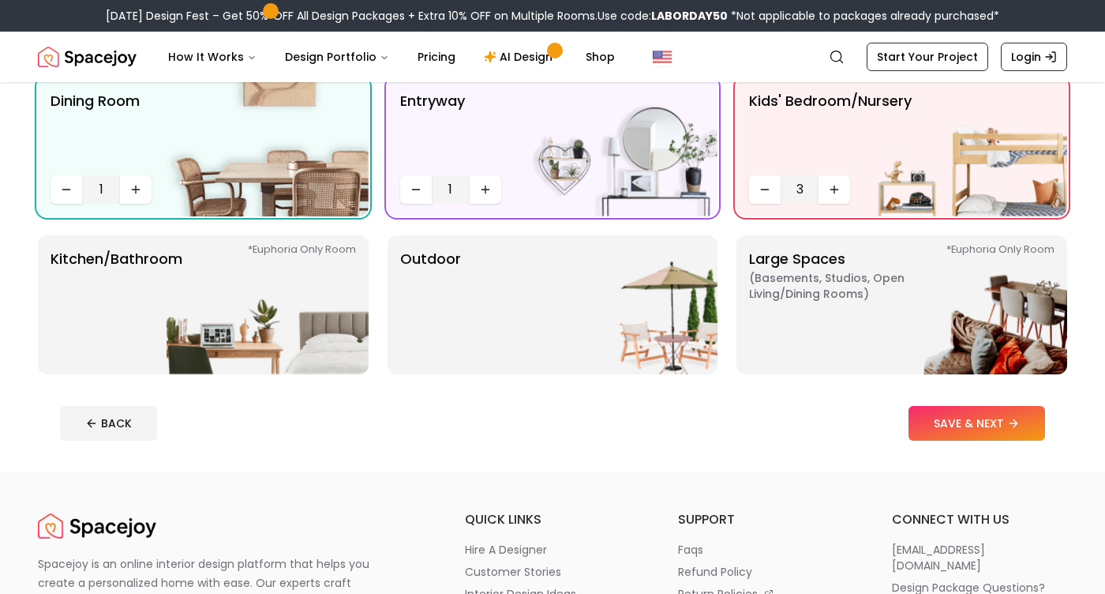
scroll to position [305, 0]
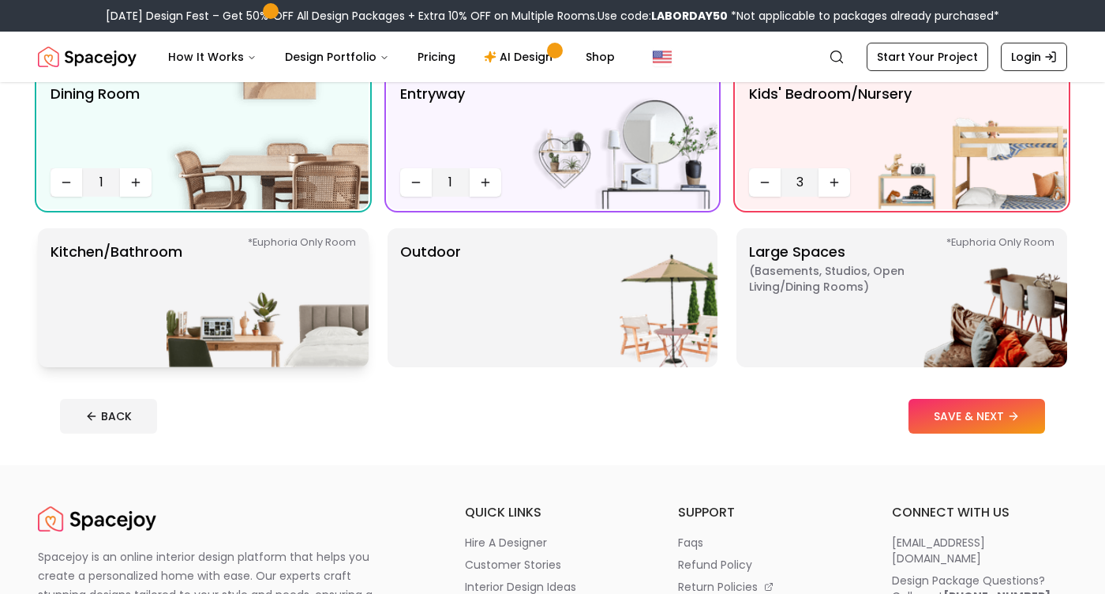
click at [132, 355] on div "*Euphoria Only Room Kitchen/Bathroom *Euphoria Only Room" at bounding box center [203, 297] width 331 height 139
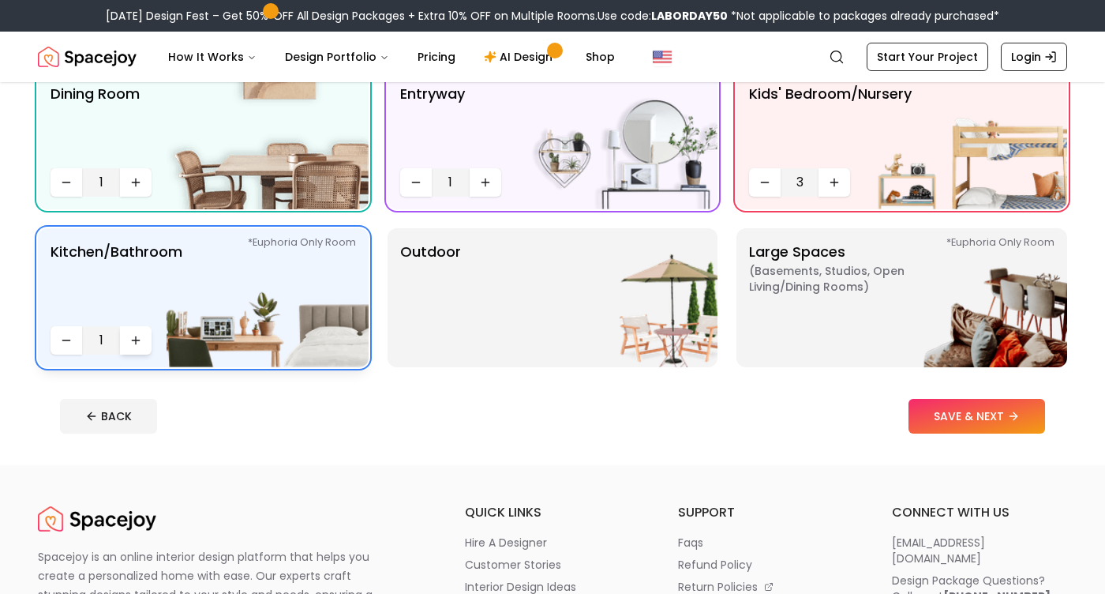
click at [136, 342] on icon "Increase quantity" at bounding box center [136, 339] width 0 height 7
click at [582, 302] on img at bounding box center [616, 297] width 202 height 139
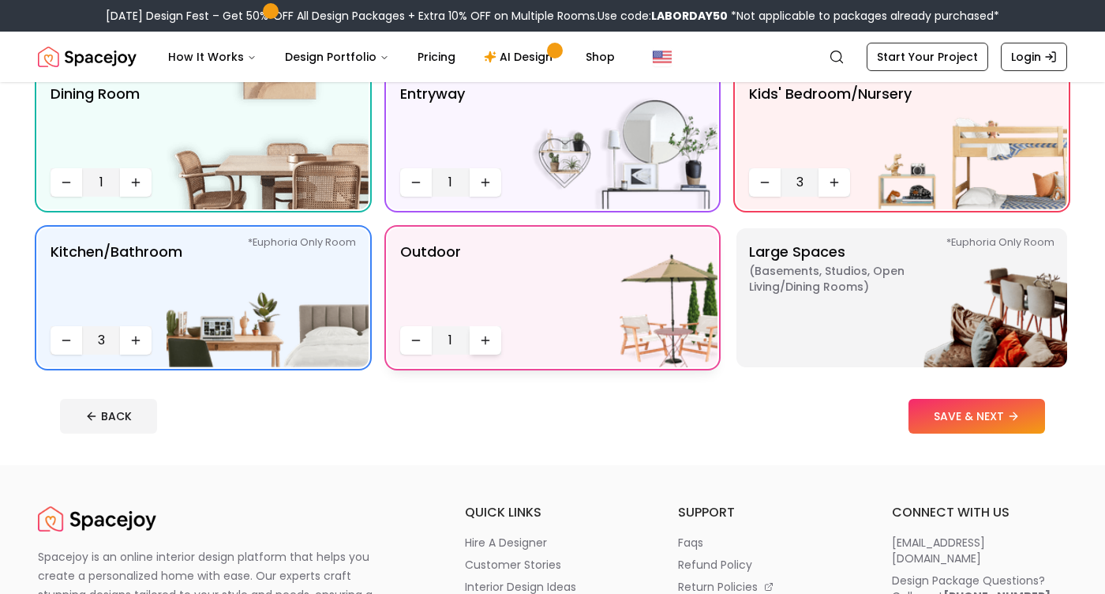
click at [488, 338] on icon "Increase quantity" at bounding box center [485, 340] width 13 height 13
click at [489, 338] on icon "Increase quantity" at bounding box center [485, 340] width 13 height 13
click at [859, 290] on span "( Basements, Studios, Open living/dining rooms )" at bounding box center [847, 279] width 197 height 32
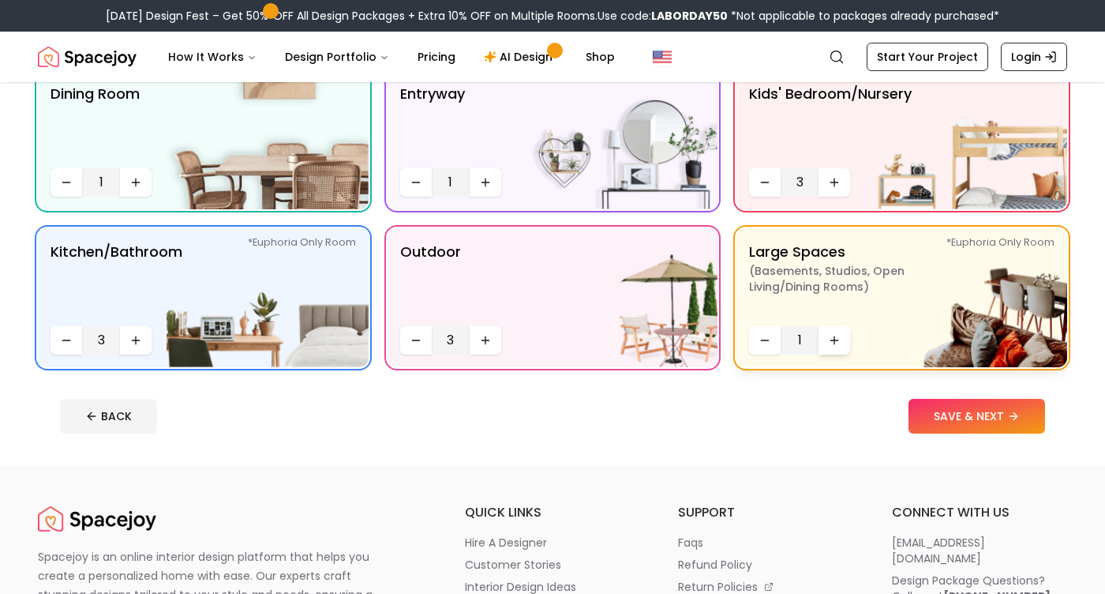
click at [830, 337] on icon "Increase quantity" at bounding box center [834, 340] width 13 height 13
click at [833, 341] on icon "Increase quantity" at bounding box center [834, 340] width 13 height 13
click at [944, 418] on button "SAVE & NEXT" at bounding box center [976, 416] width 137 height 35
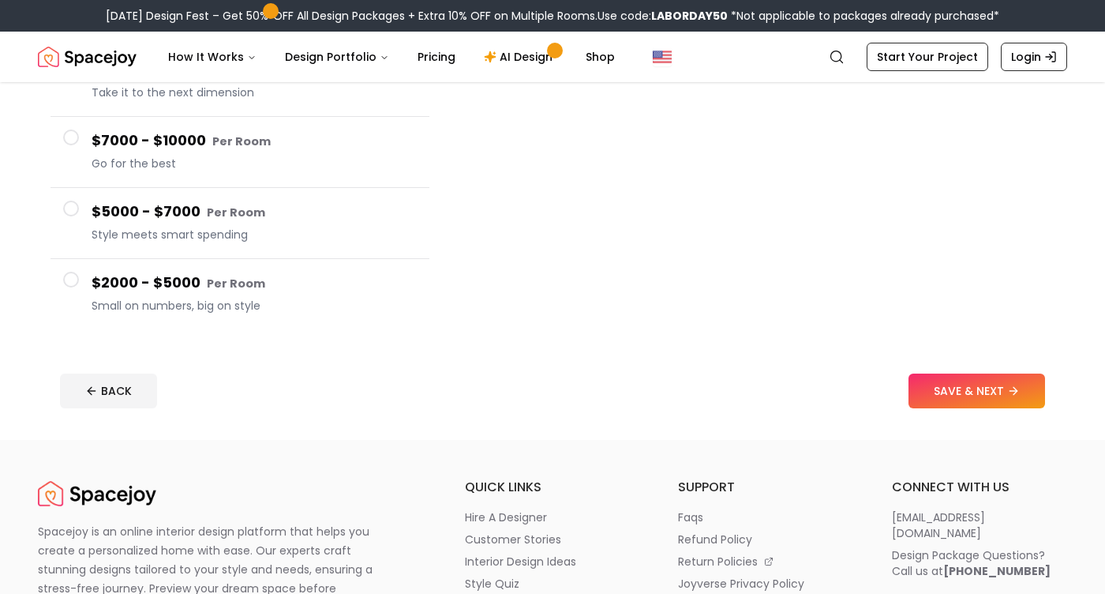
scroll to position [282, 0]
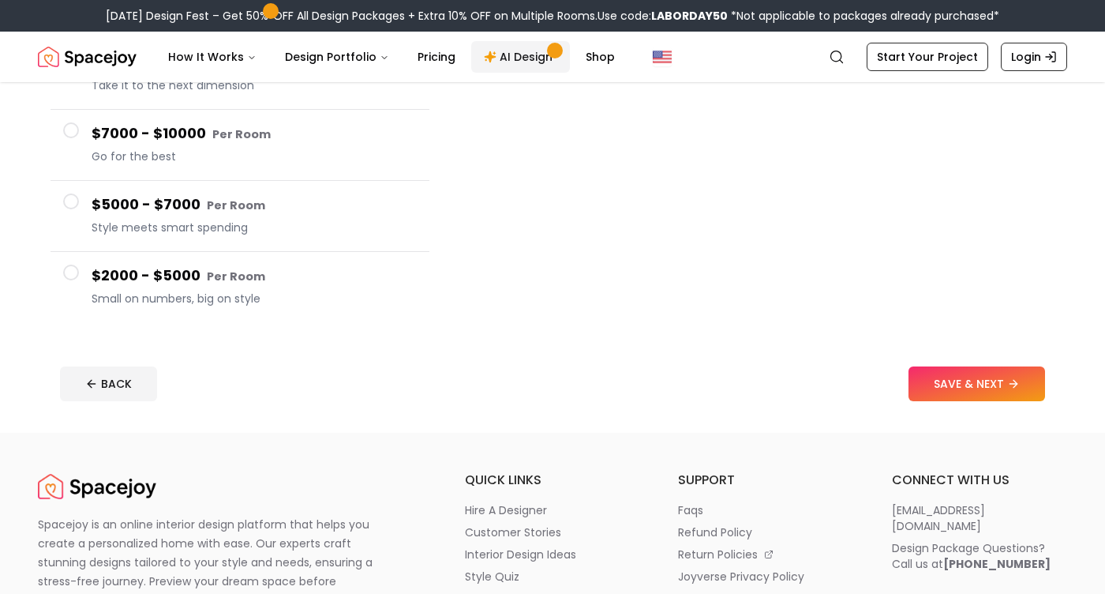
click at [520, 58] on link "AI Design" at bounding box center [520, 57] width 99 height 32
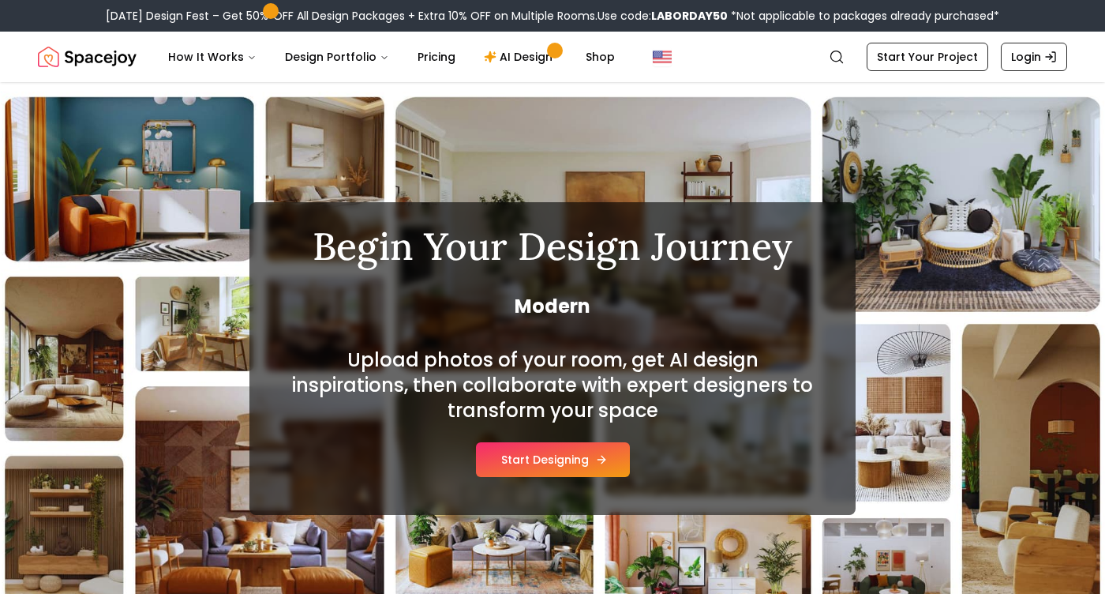
click at [556, 461] on button "Start Designing" at bounding box center [553, 459] width 154 height 35
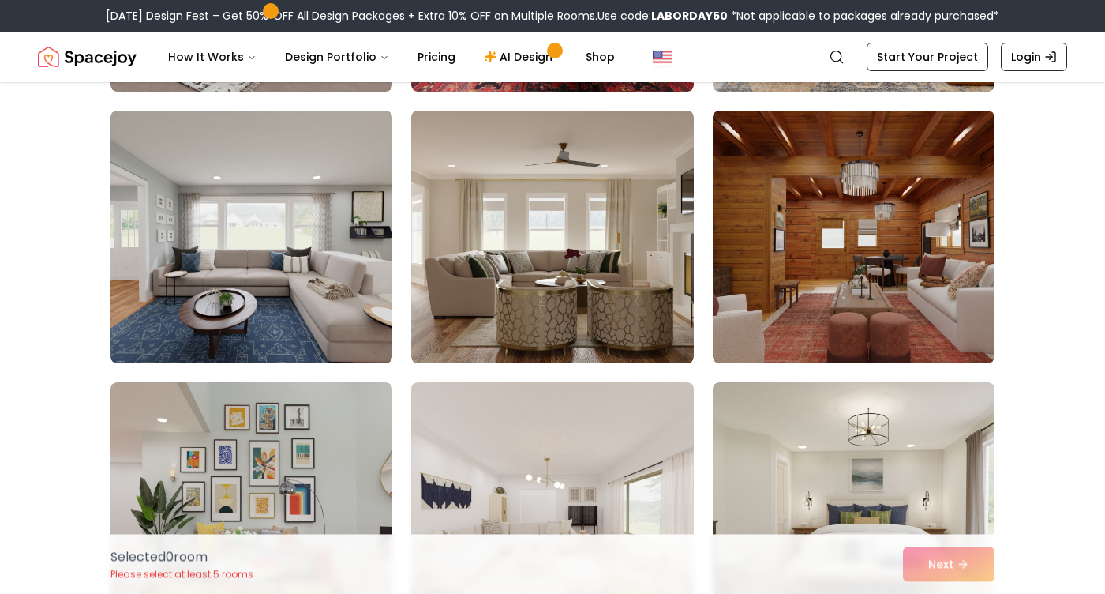
scroll to position [3089, 0]
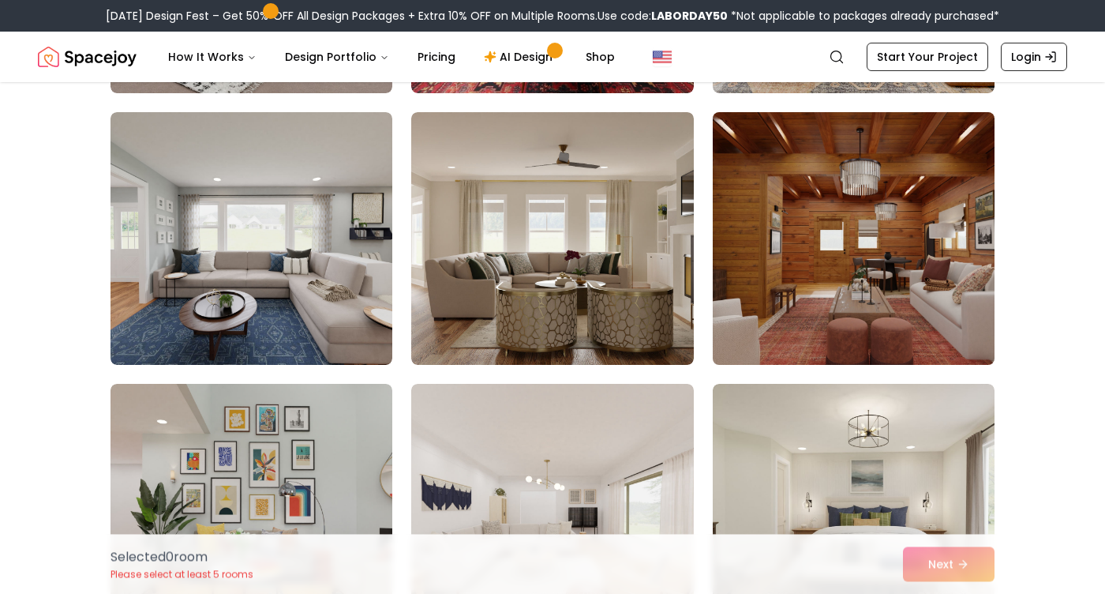
click at [816, 293] on img at bounding box center [854, 238] width 296 height 265
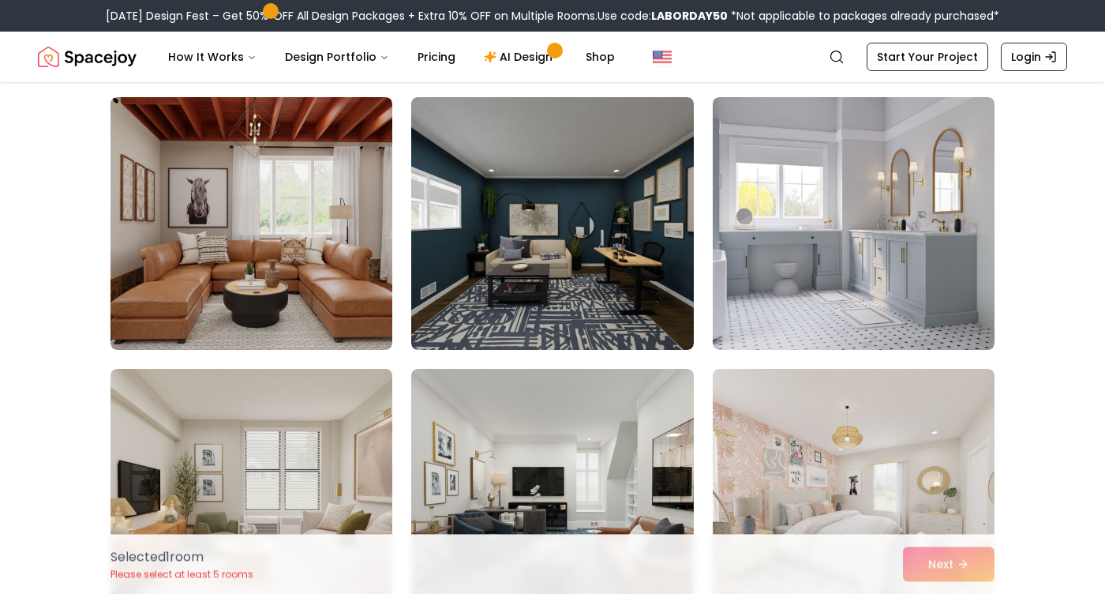
click at [816, 293] on img at bounding box center [854, 223] width 282 height 253
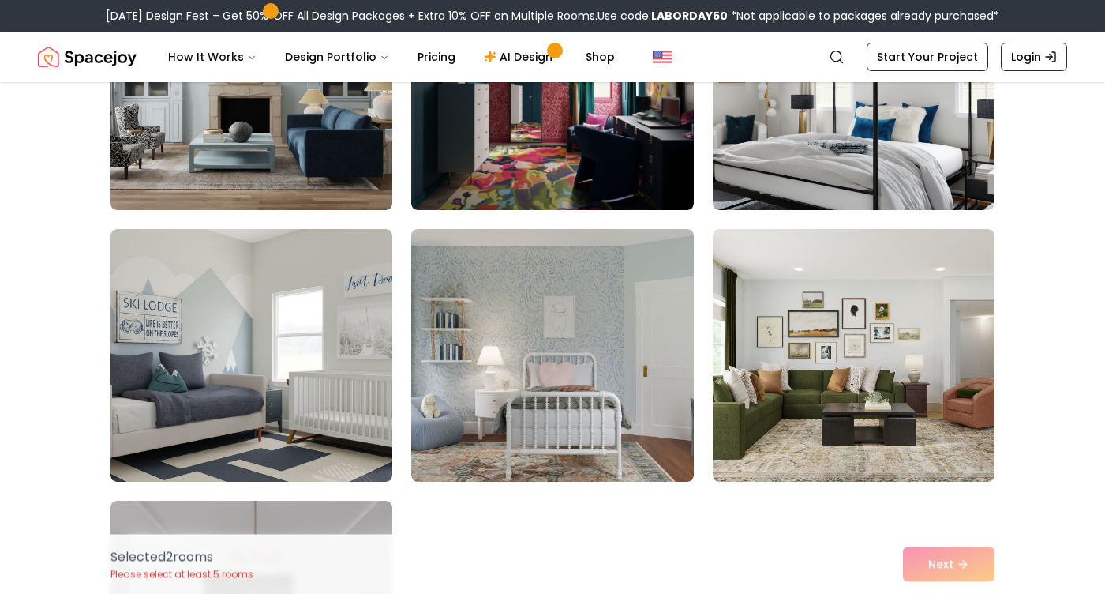
scroll to position [8674, 0]
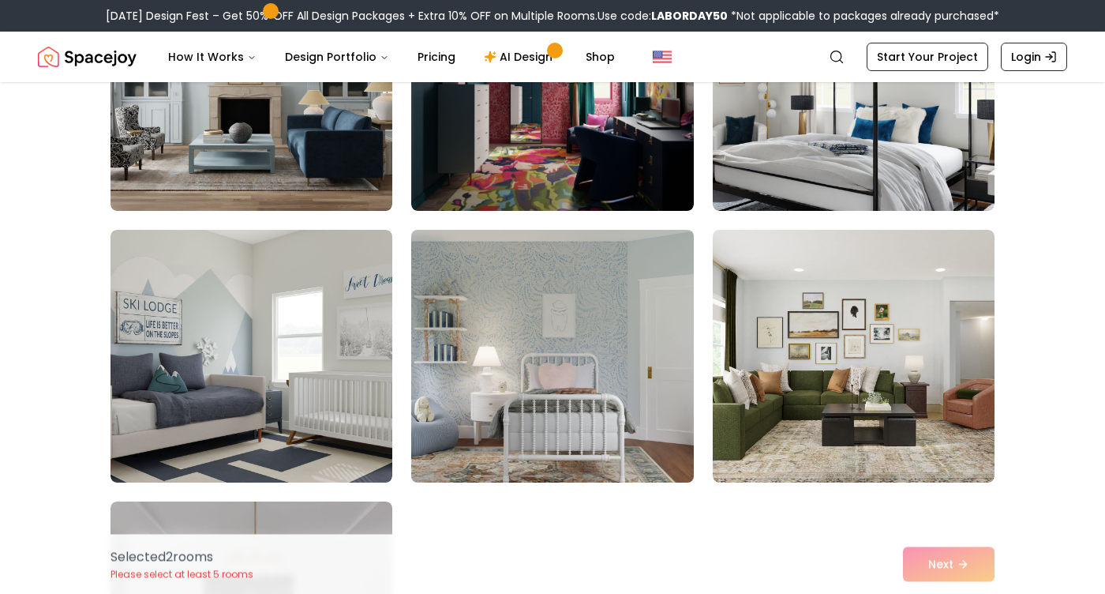
click at [663, 320] on img at bounding box center [552, 355] width 296 height 265
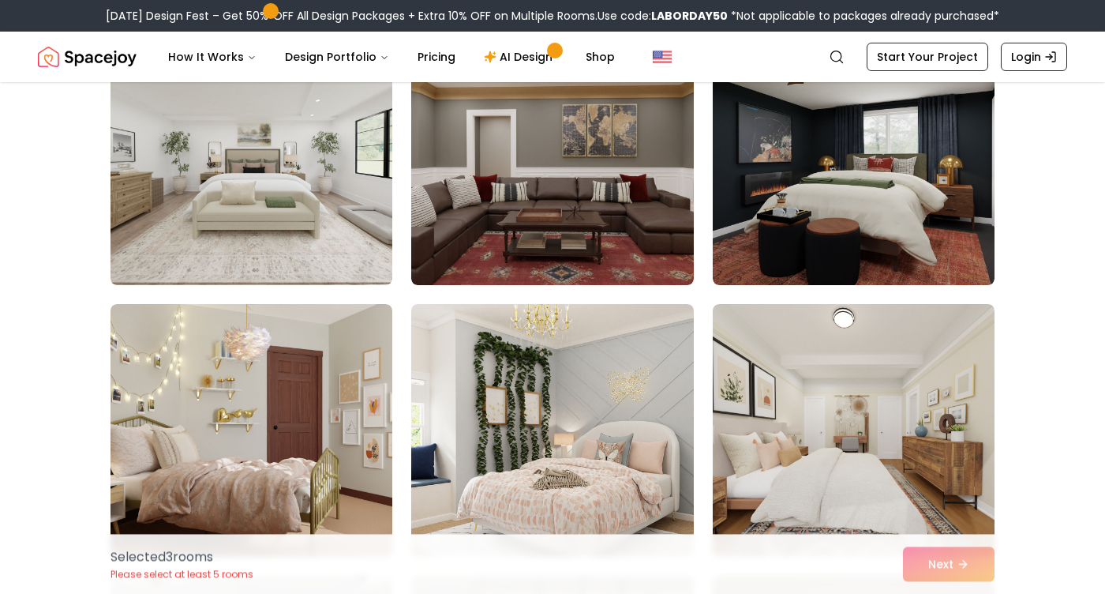
scroll to position [7240, 0]
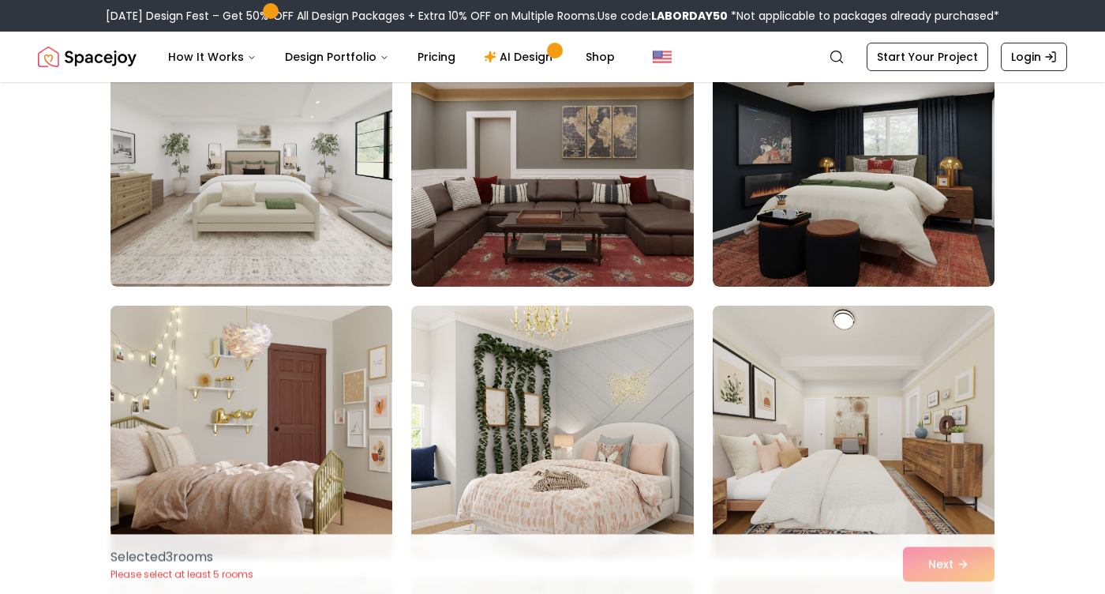
click at [299, 391] on img at bounding box center [251, 431] width 296 height 265
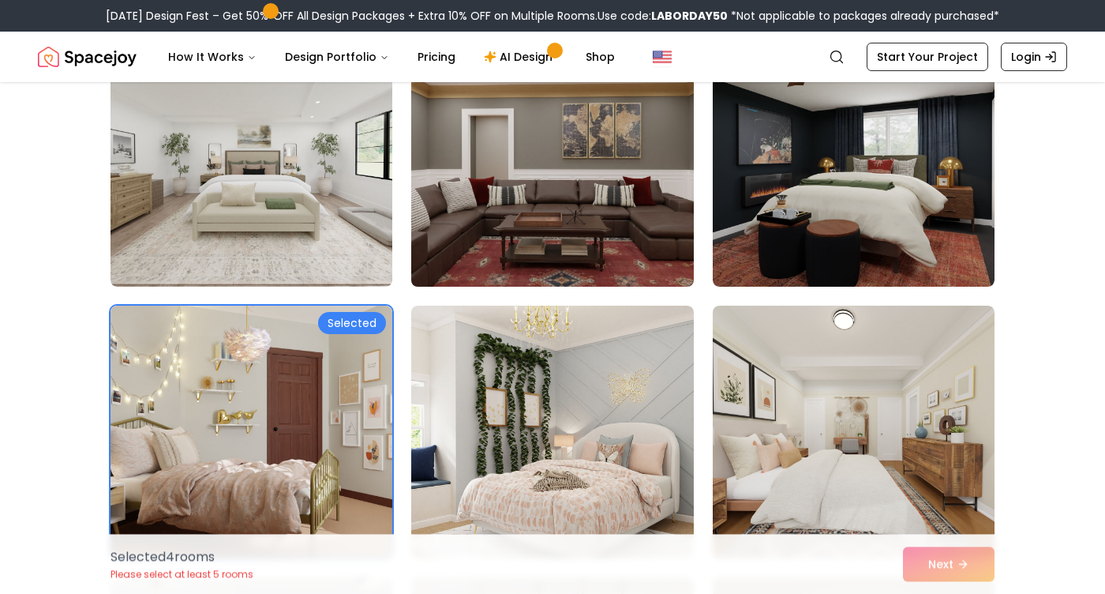
click at [589, 203] on img at bounding box center [552, 160] width 296 height 265
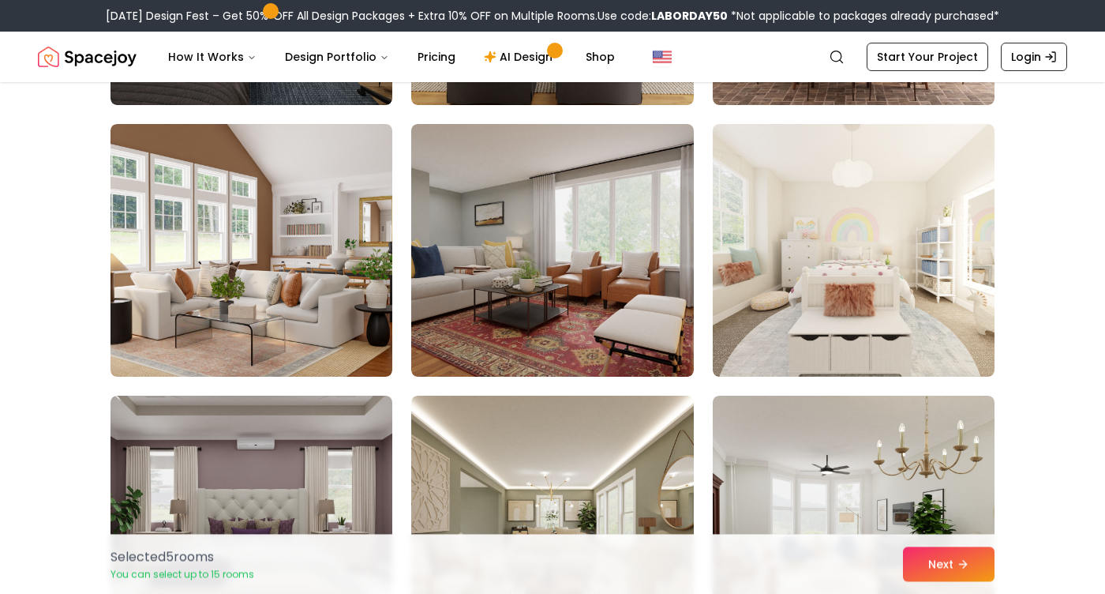
scroll to position [5230, 0]
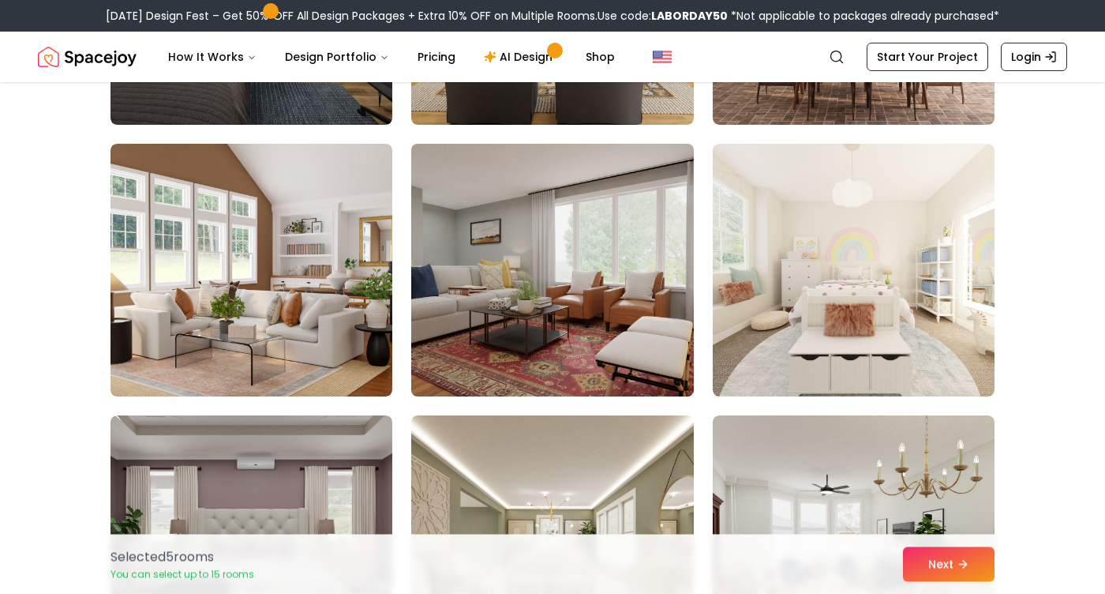
click at [587, 253] on img at bounding box center [552, 269] width 296 height 265
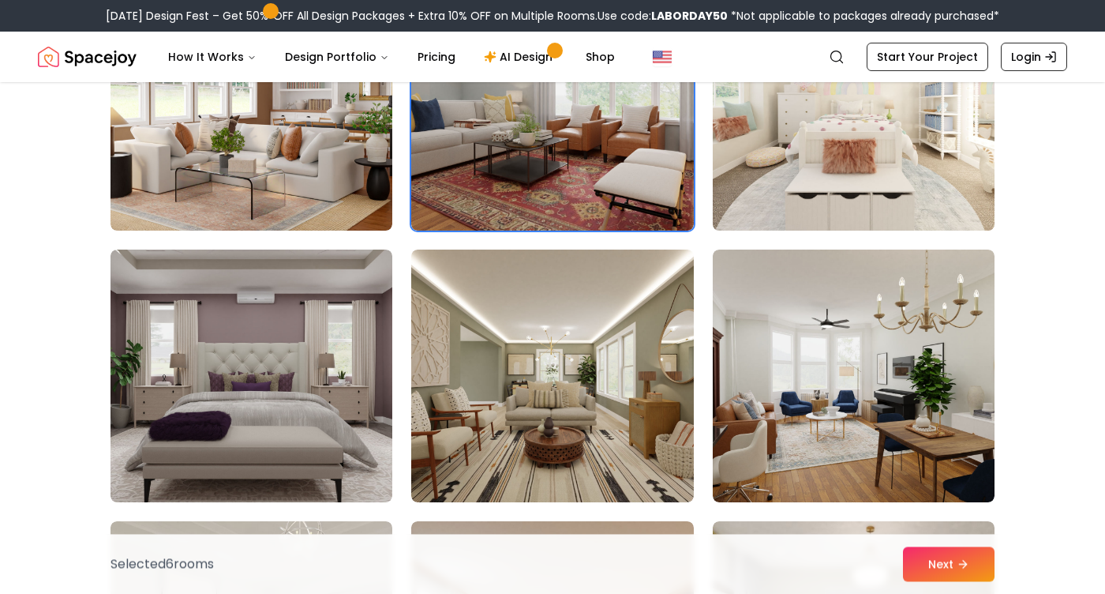
scroll to position [5392, 0]
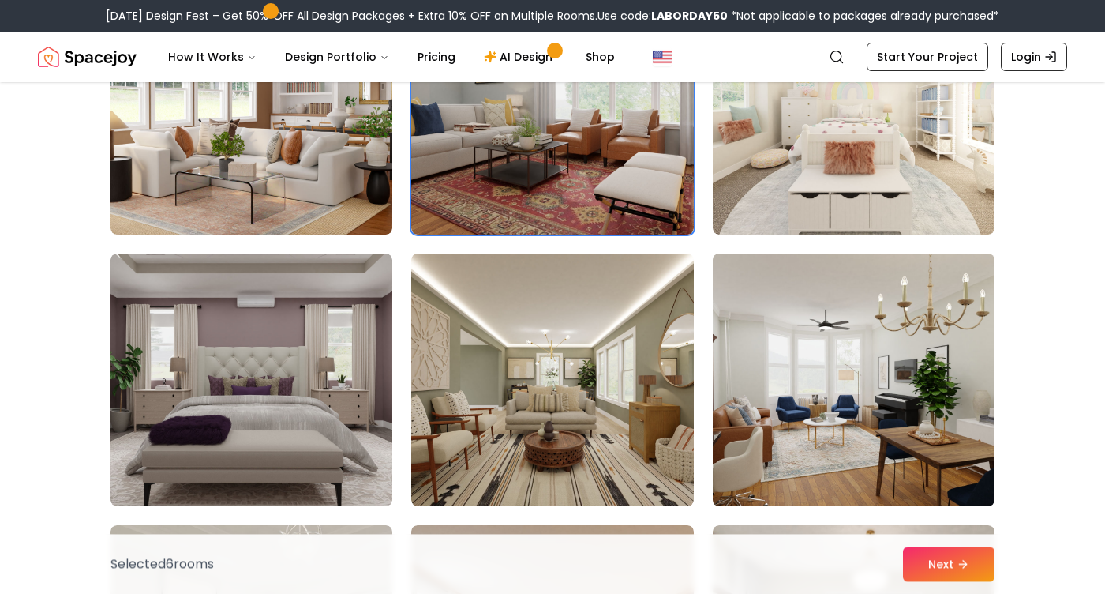
click at [933, 403] on img at bounding box center [854, 379] width 296 height 265
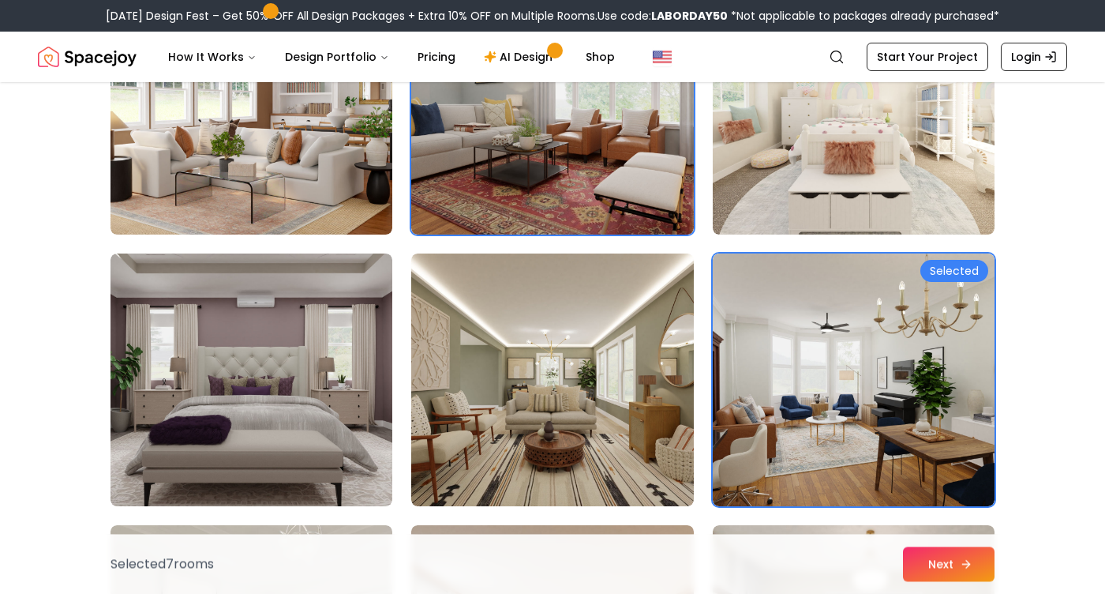
click at [955, 569] on button "Next" at bounding box center [949, 563] width 92 height 35
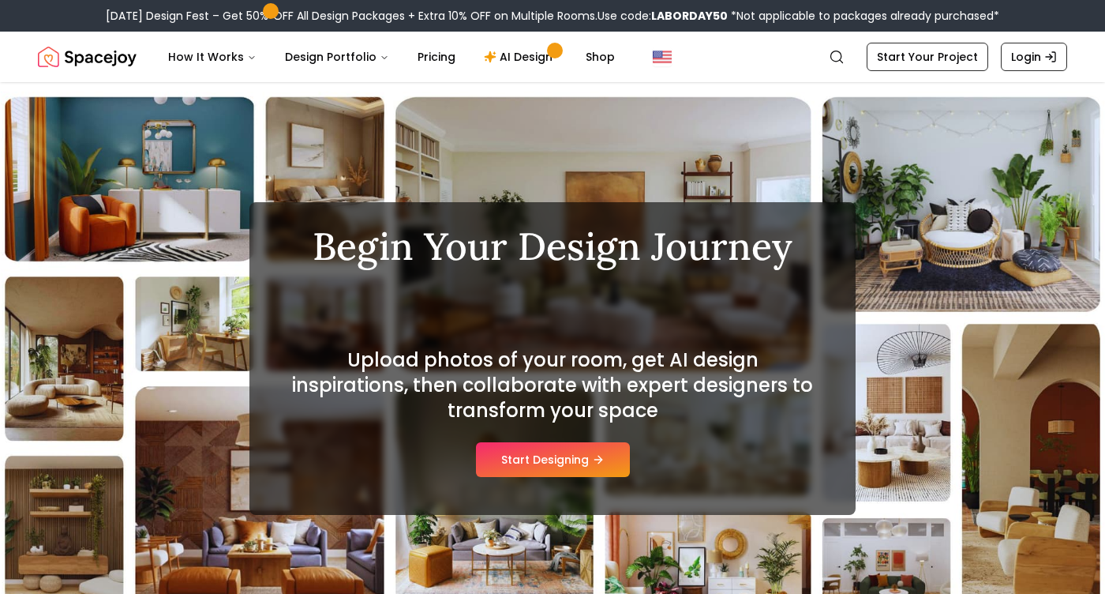
scroll to position [43, 0]
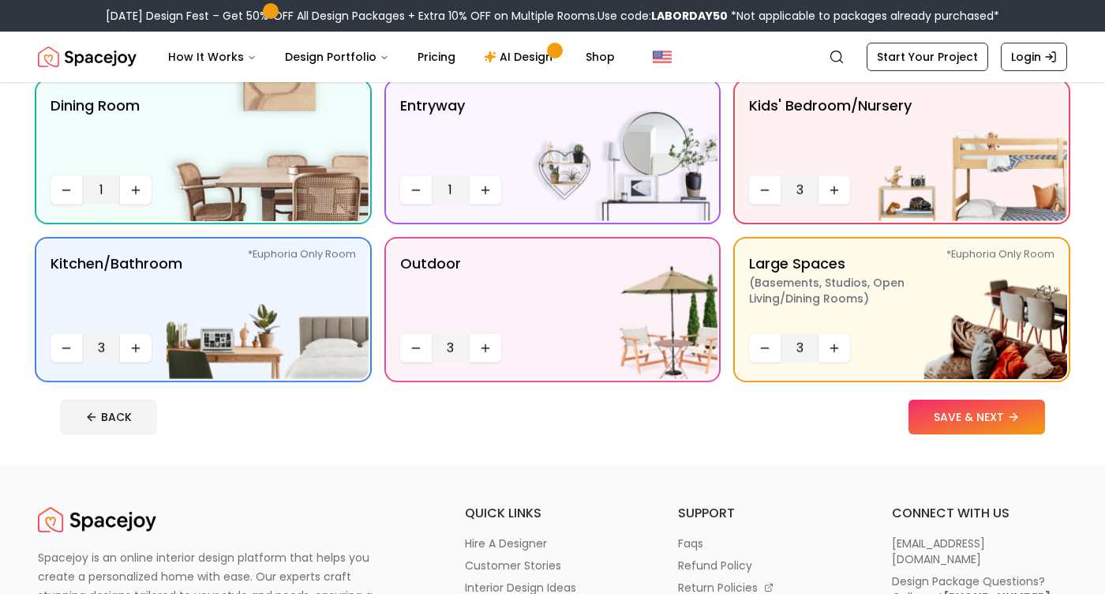
scroll to position [305, 0]
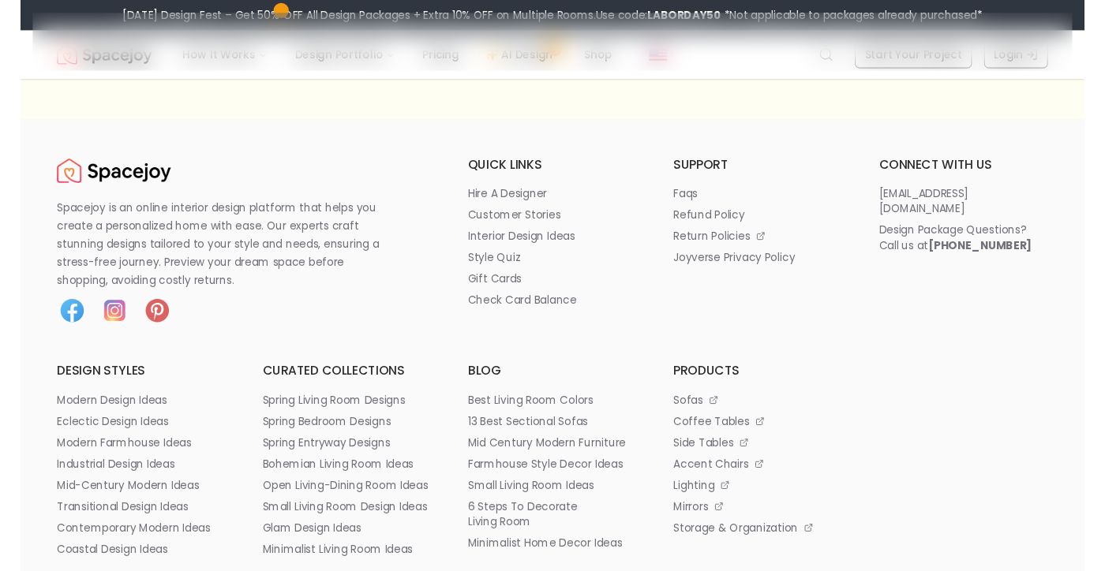
scroll to position [34, 0]
